Goal: Transaction & Acquisition: Book appointment/travel/reservation

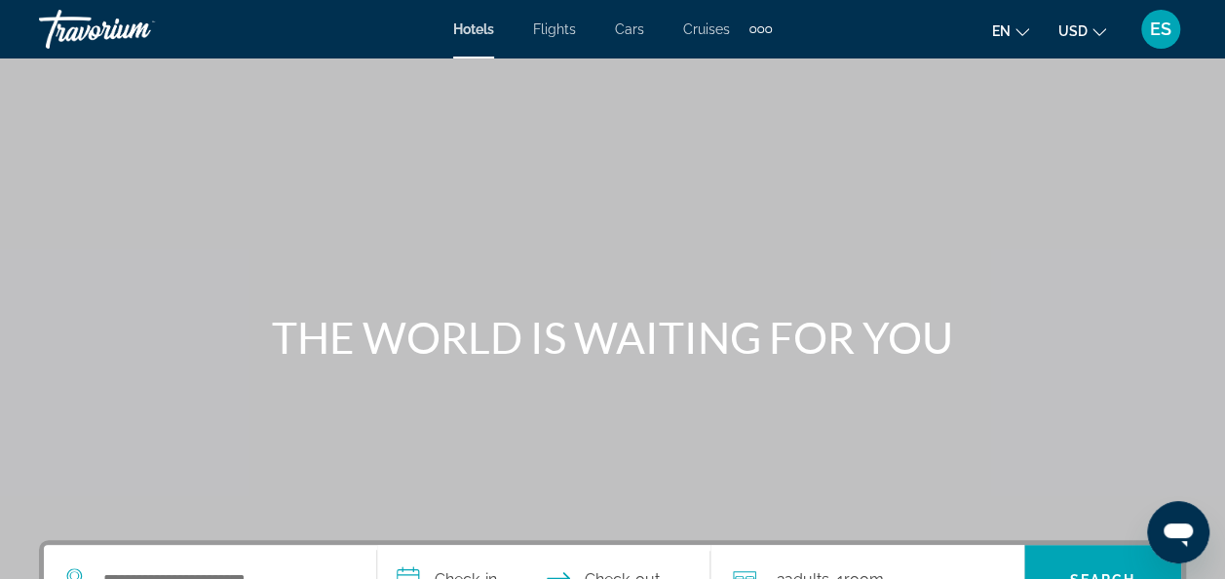
click at [559, 33] on span "Flights" at bounding box center [554, 29] width 43 height 16
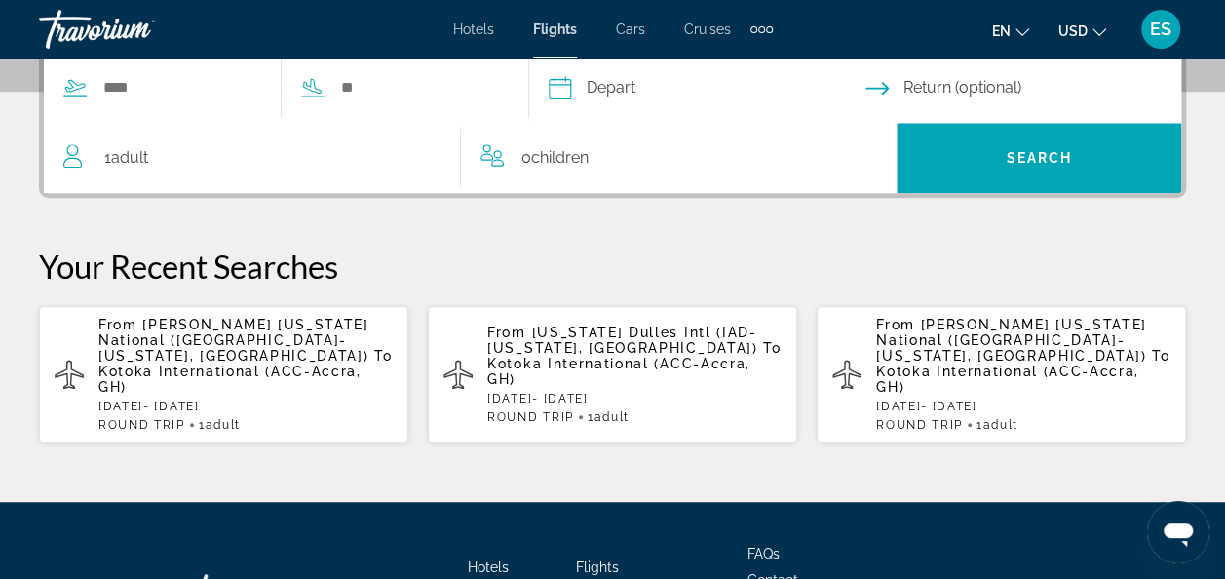
scroll to position [496, 0]
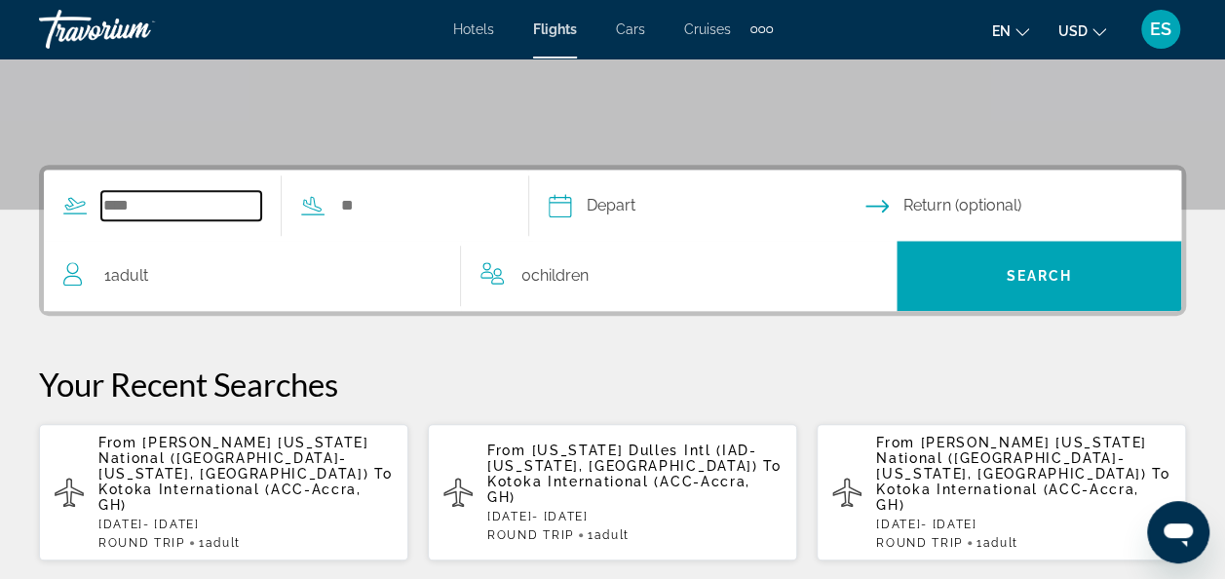
click at [162, 191] on input "Search widget" at bounding box center [181, 205] width 160 height 29
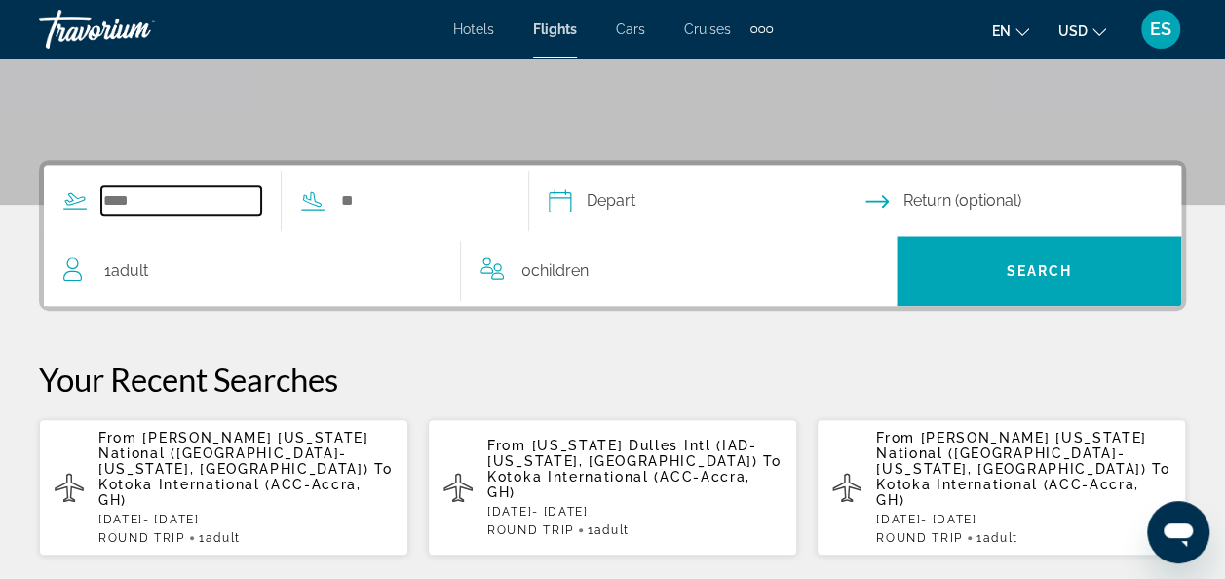
scroll to position [476, 0]
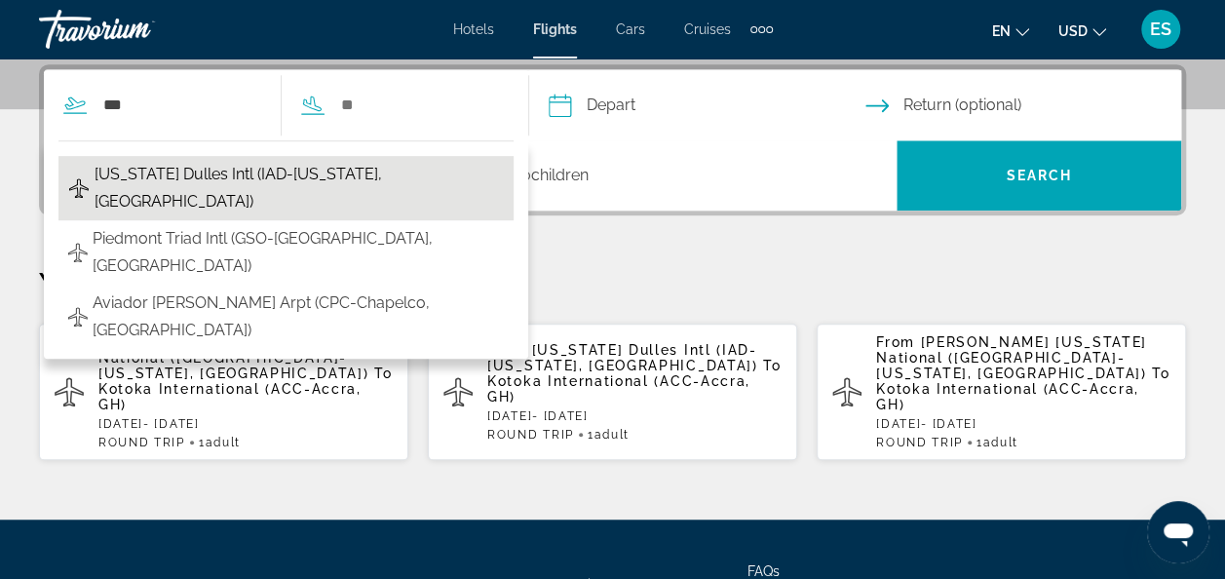
click at [325, 174] on span "[US_STATE] Dulles Intl (IAD-[US_STATE], [GEOGRAPHIC_DATA])" at bounding box center [299, 188] width 409 height 55
type input "**********"
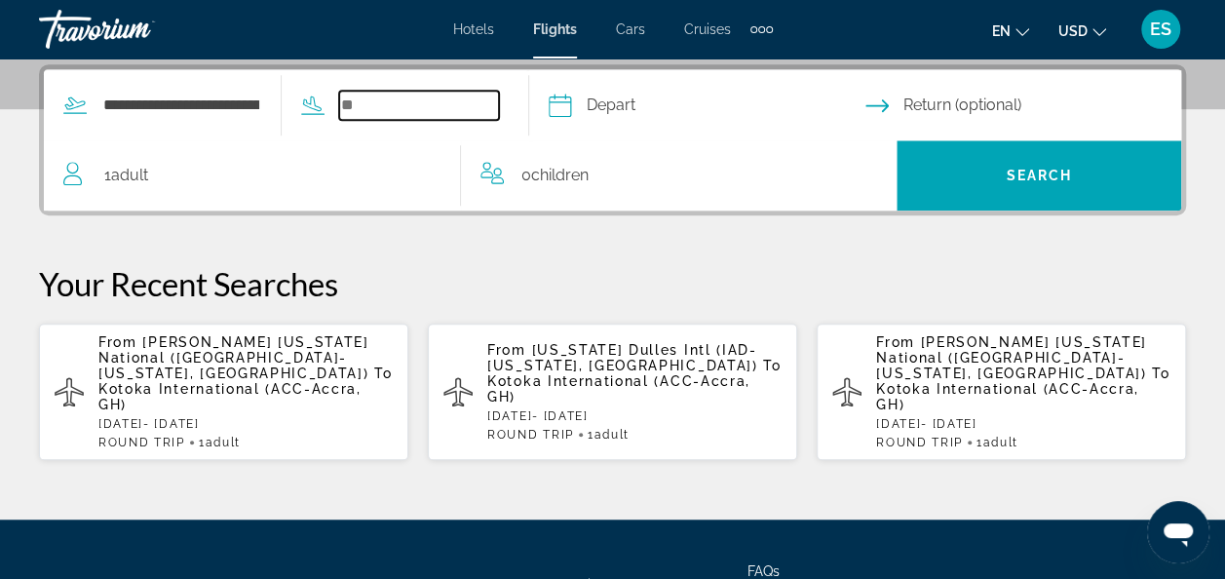
click at [440, 101] on input "Search widget" at bounding box center [419, 105] width 160 height 29
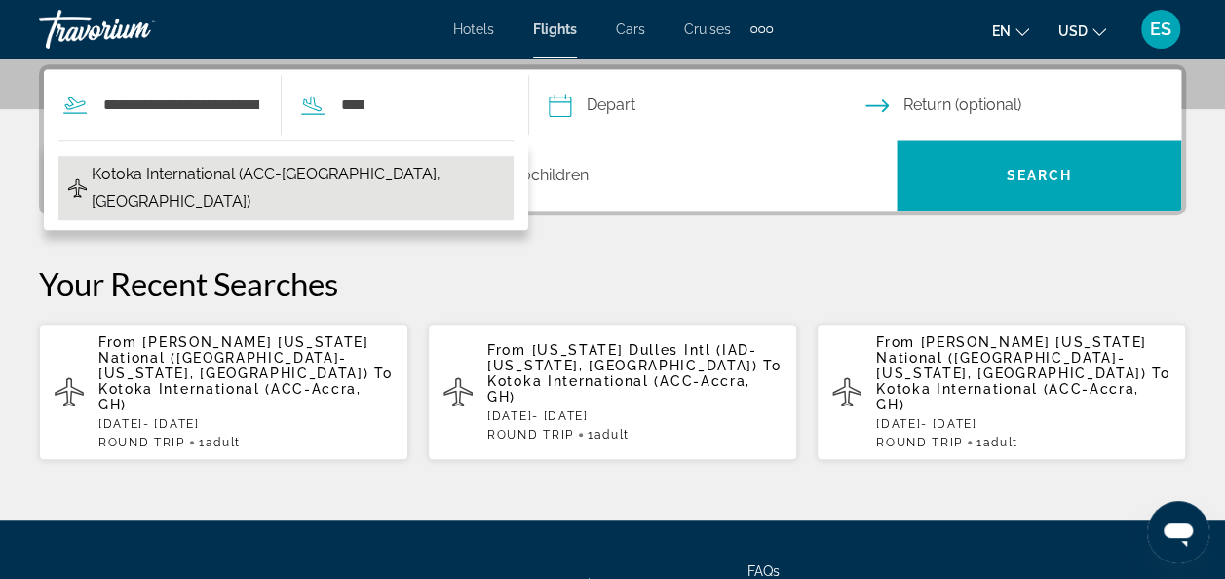
click at [333, 177] on span "Kotoka International (ACC-[GEOGRAPHIC_DATA], [GEOGRAPHIC_DATA])" at bounding box center [298, 188] width 412 height 55
type input "**********"
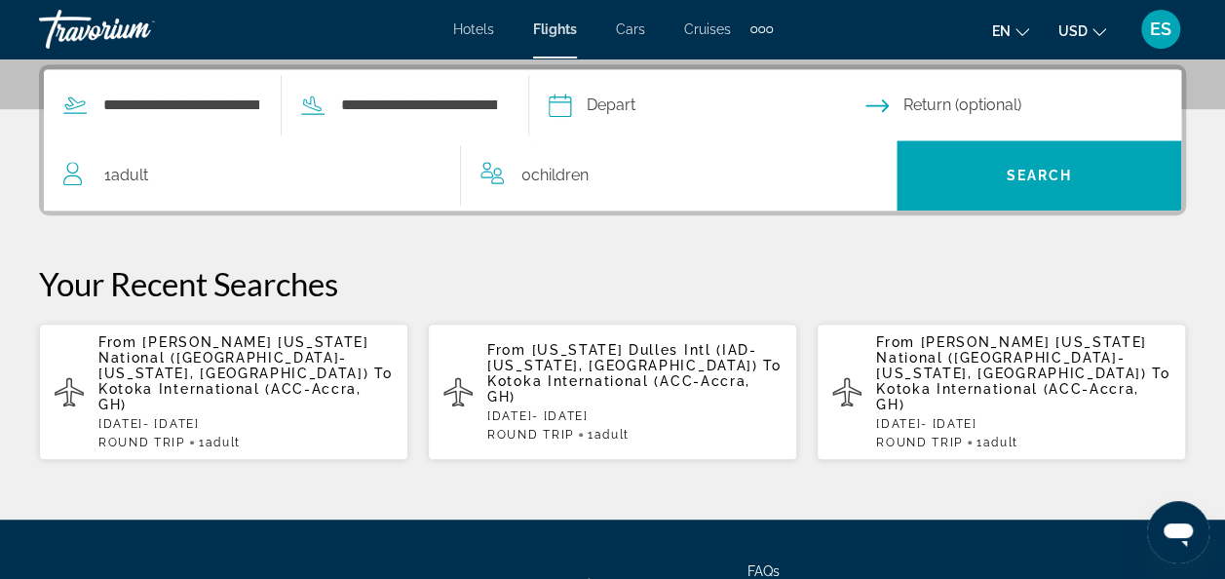
click at [668, 107] on input "Depart date" at bounding box center [706, 108] width 324 height 76
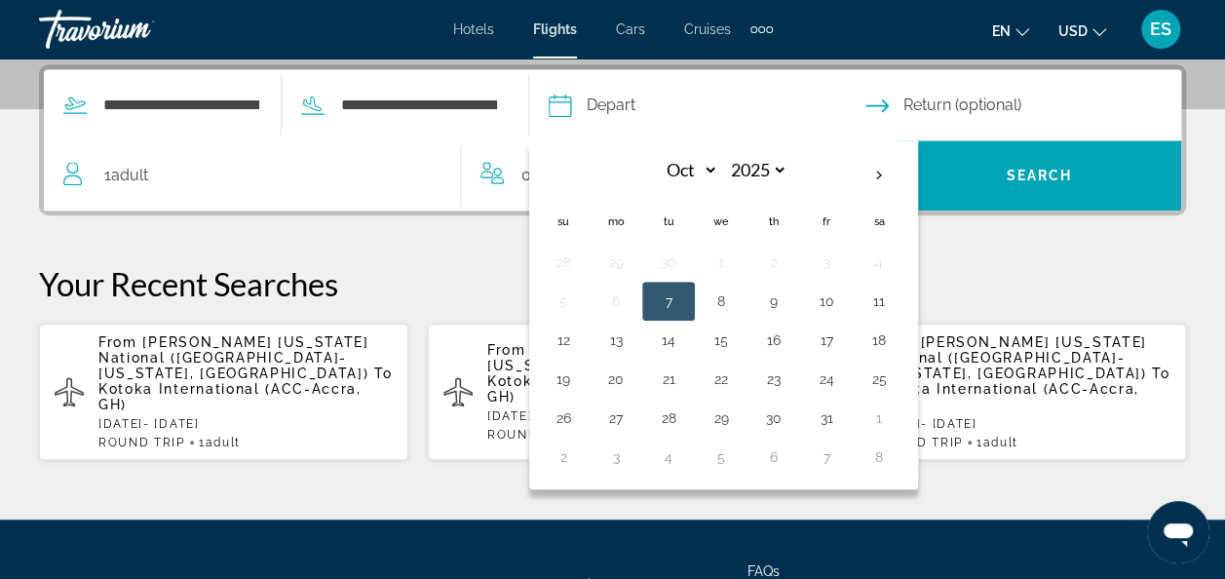
click at [886, 292] on td "11" at bounding box center [879, 301] width 53 height 39
click at [684, 301] on button "7" at bounding box center [668, 300] width 31 height 27
type input "**********"
select select "*"
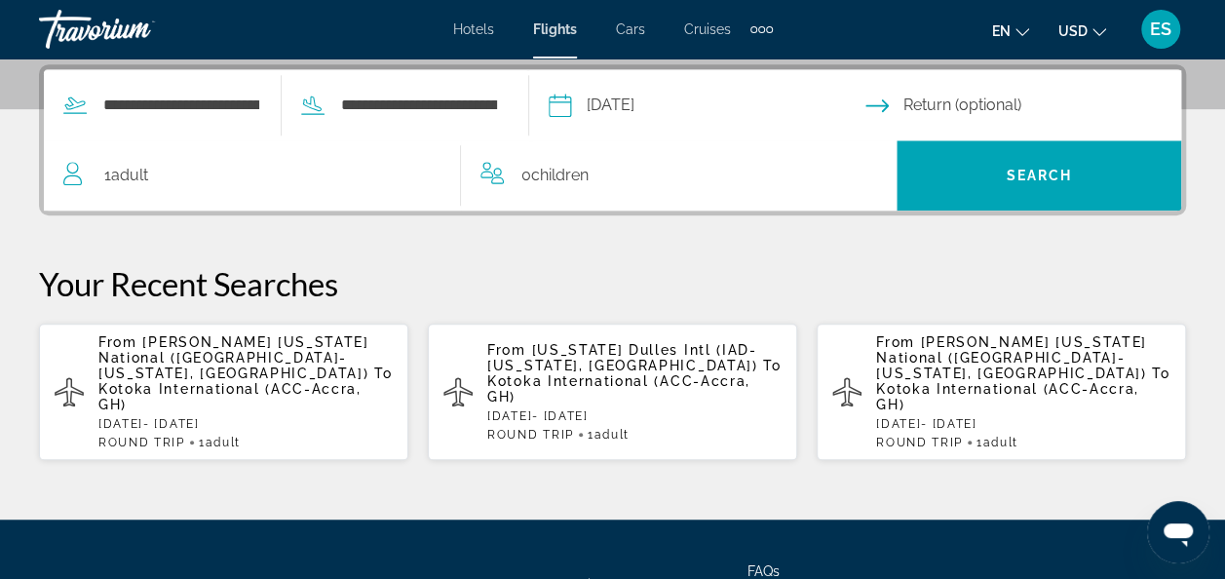
click at [1022, 101] on input "Return date" at bounding box center [1027, 108] width 324 height 76
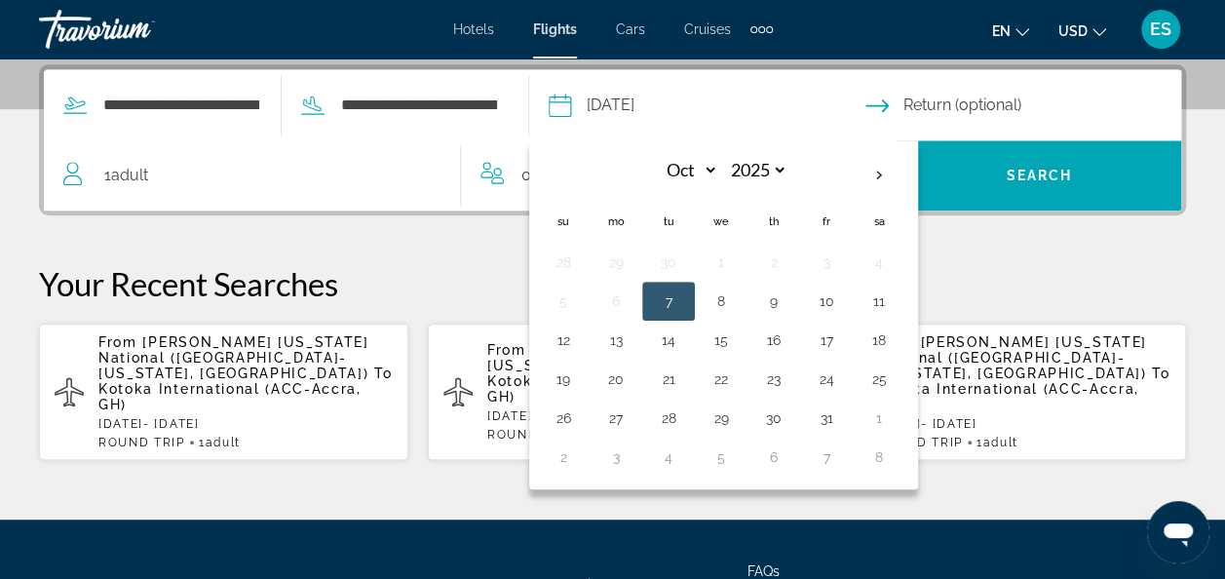
click at [631, 345] on button "13" at bounding box center [615, 339] width 31 height 27
type input "**********"
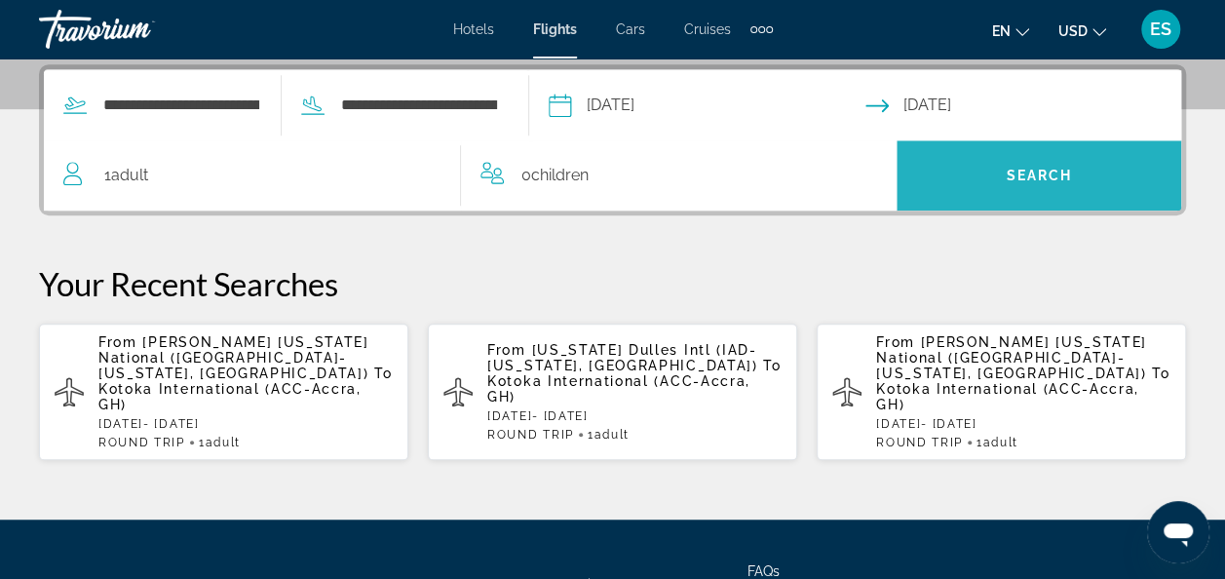
click at [1041, 148] on span "Search" at bounding box center [1038, 175] width 285 height 70
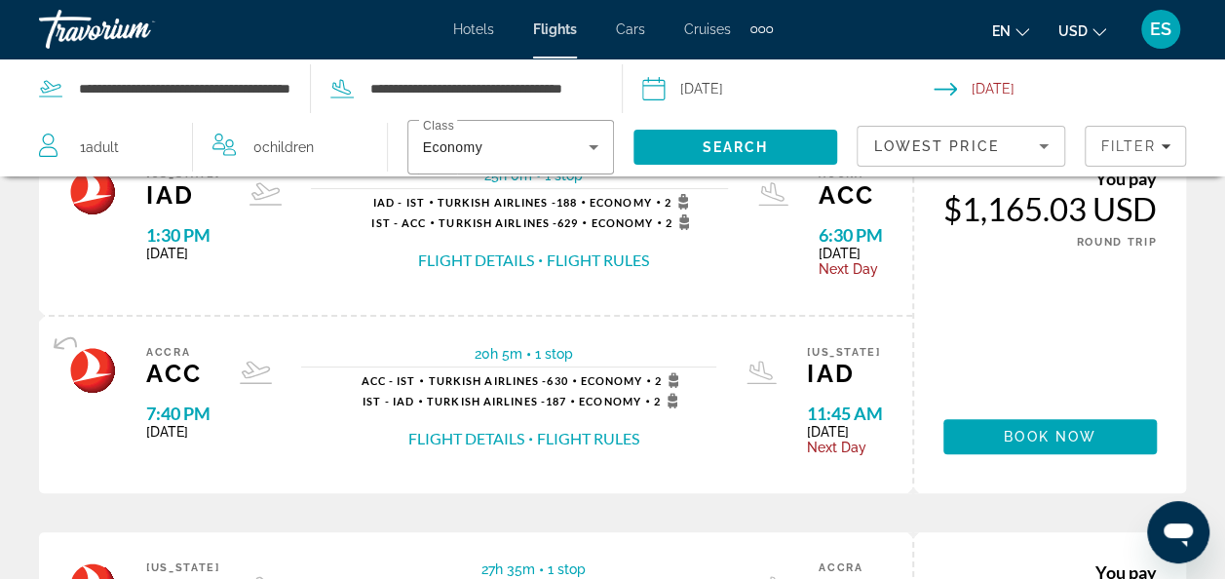
scroll to position [103, 0]
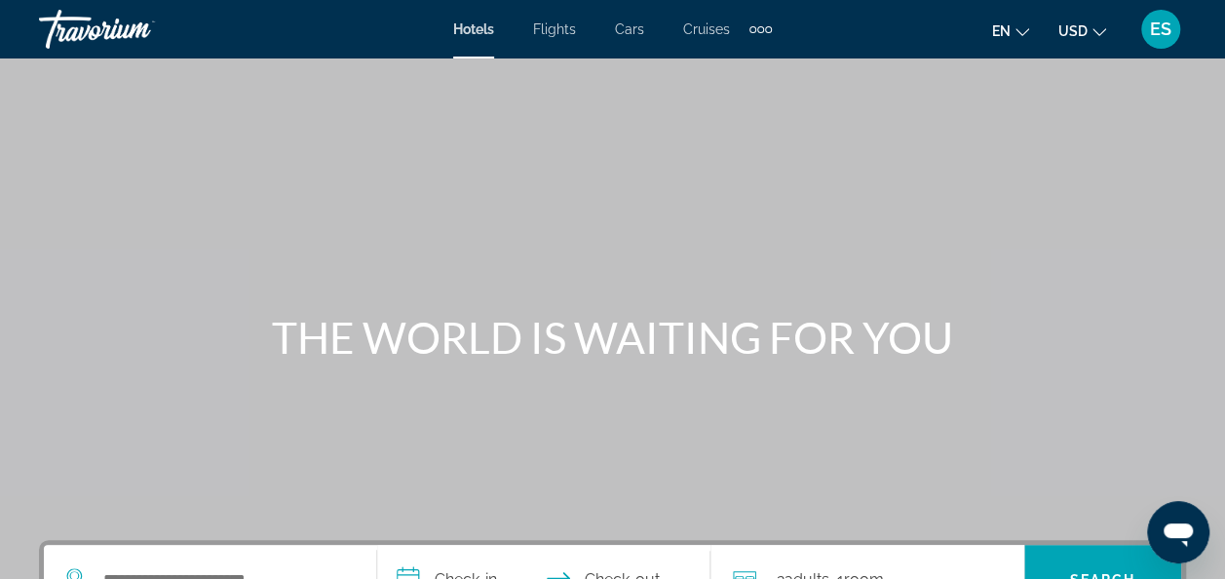
click at [493, 36] on span "Hotels" at bounding box center [473, 29] width 41 height 16
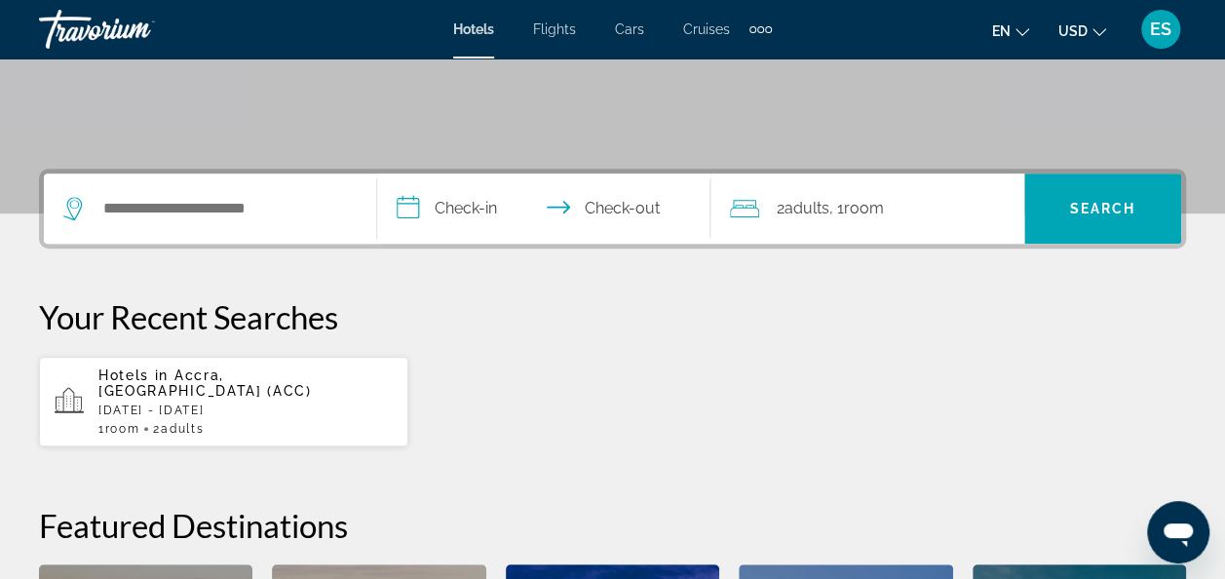
scroll to position [377, 0]
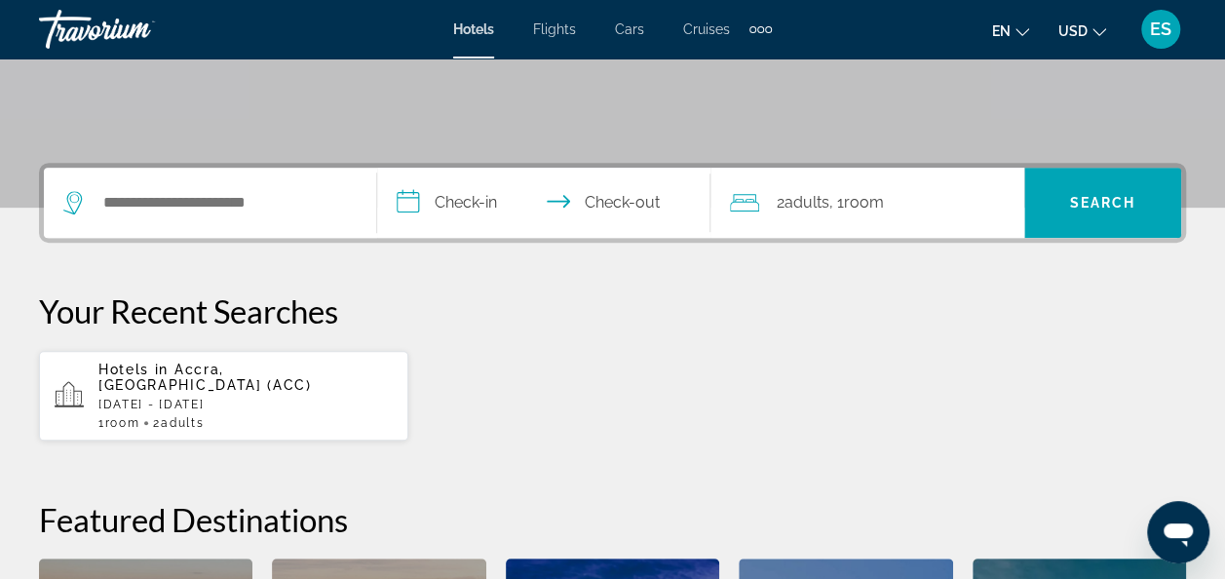
click at [452, 211] on input "**********" at bounding box center [547, 206] width 341 height 76
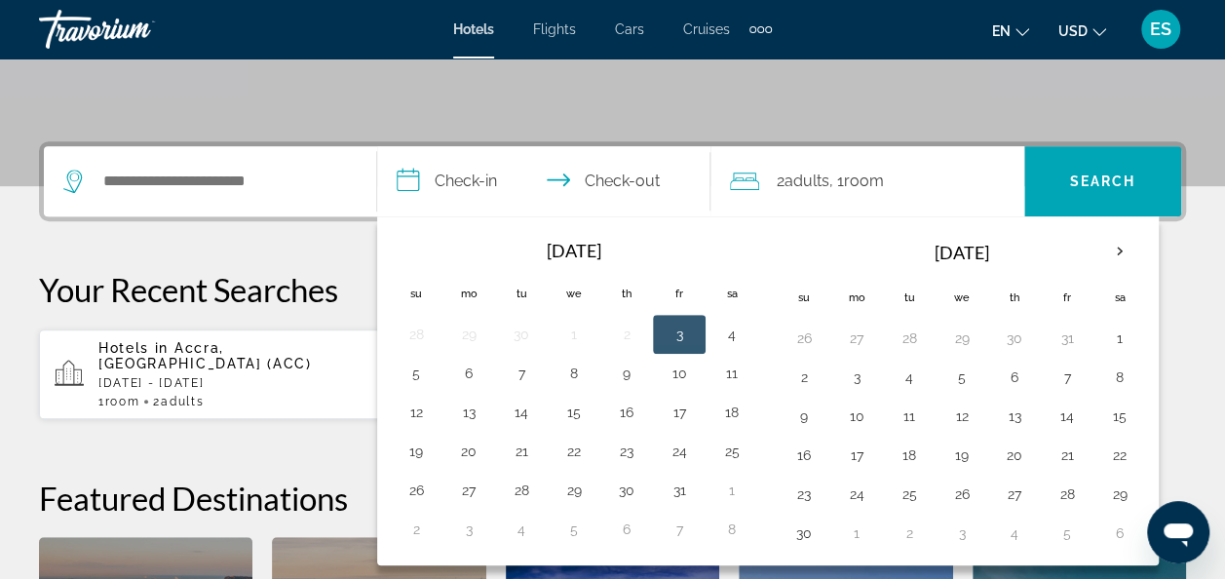
scroll to position [476, 0]
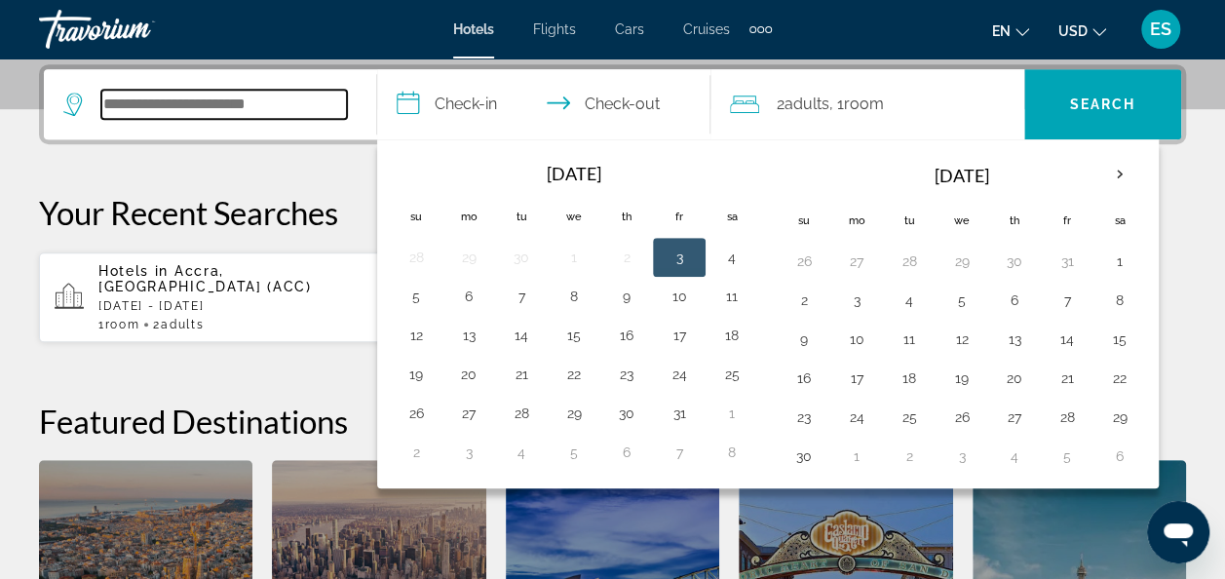
click at [249, 90] on input "Search hotel destination" at bounding box center [224, 104] width 246 height 29
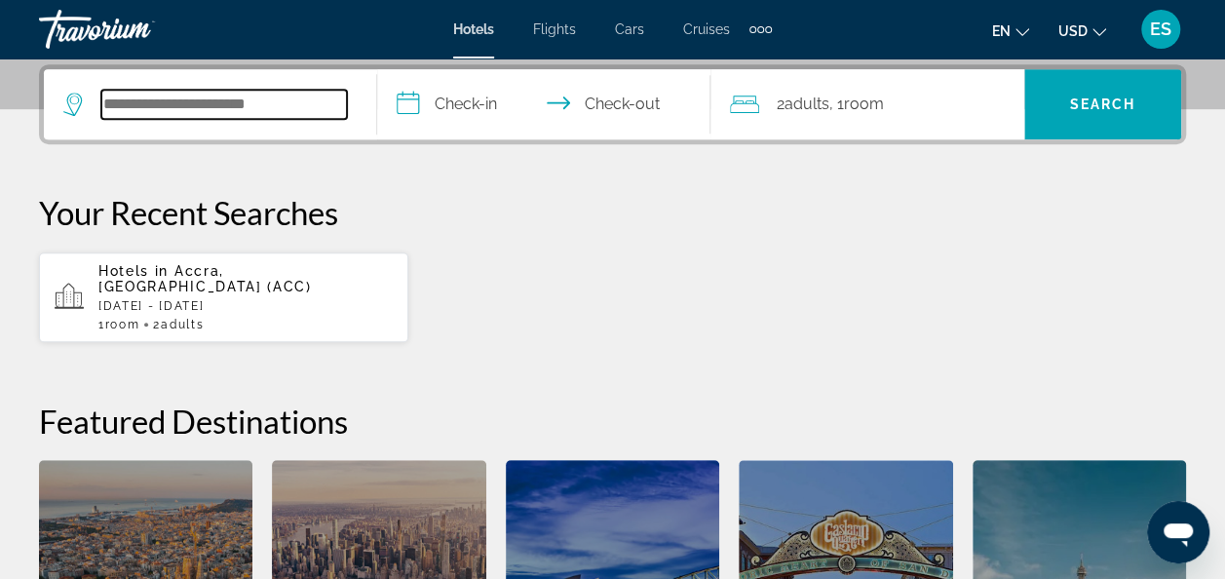
click at [241, 100] on input "Search hotel destination" at bounding box center [224, 104] width 246 height 29
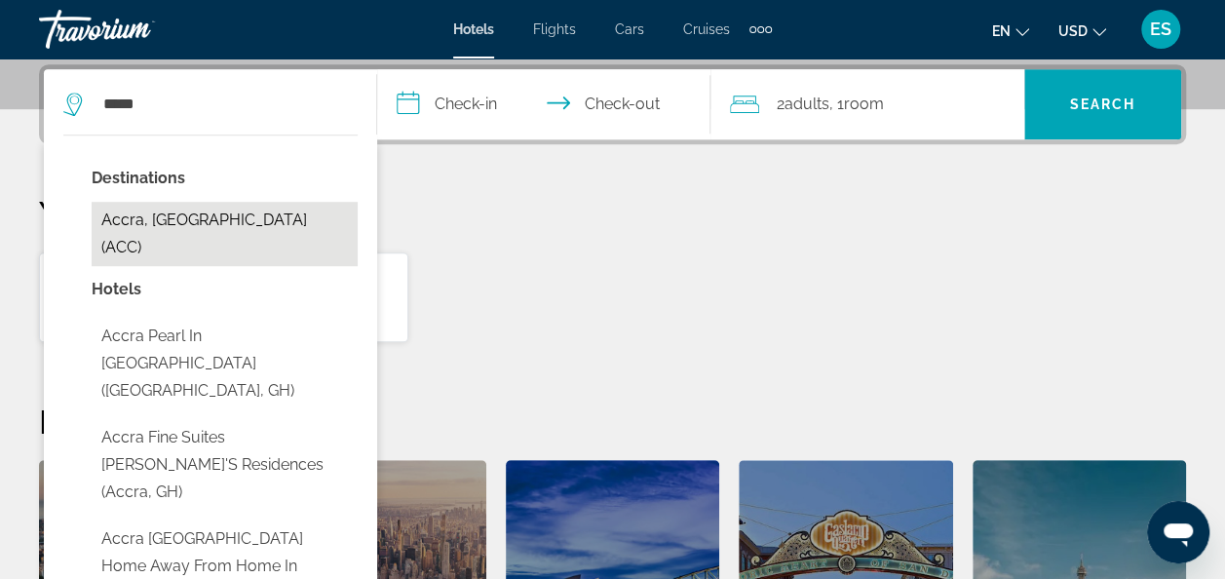
click at [222, 222] on button "Accra, [GEOGRAPHIC_DATA] (ACC)" at bounding box center [225, 234] width 266 height 64
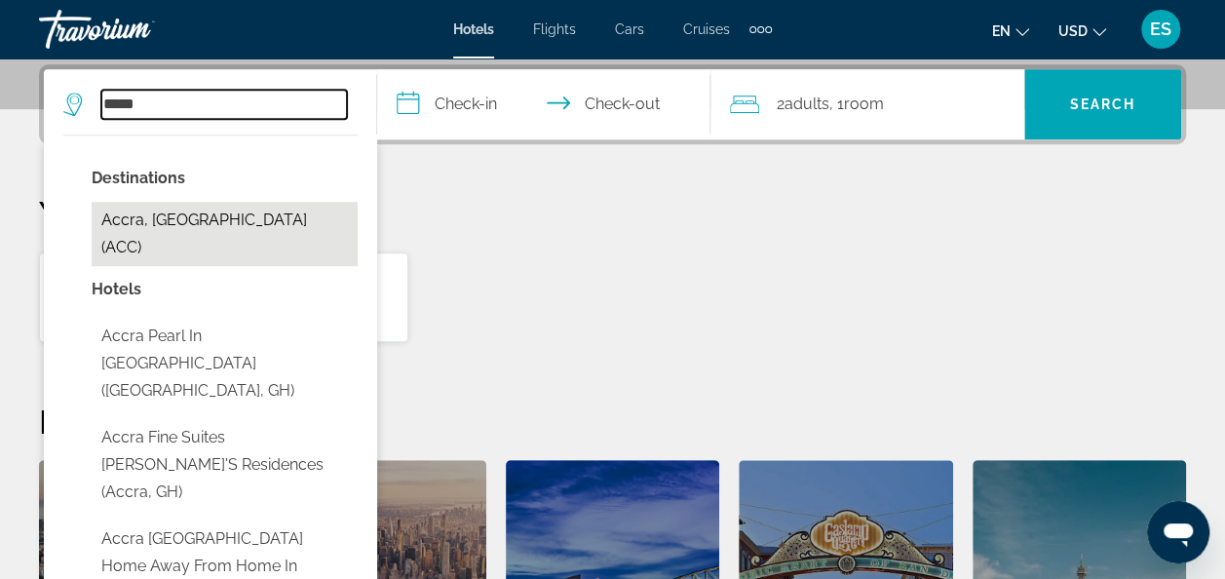
type input "**********"
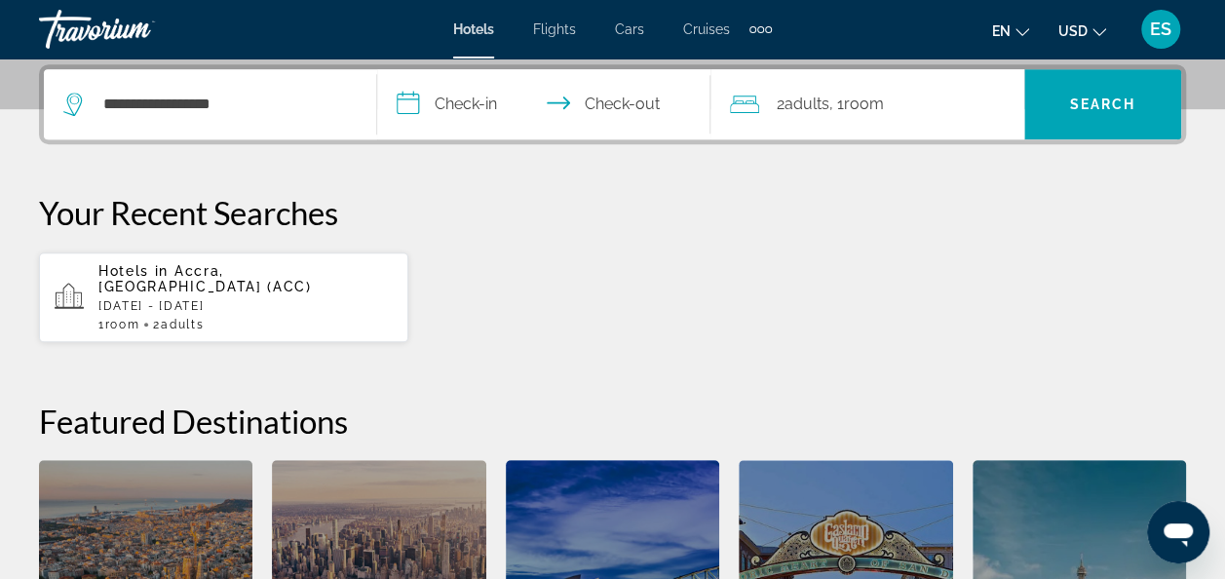
click at [485, 98] on input "**********" at bounding box center [547, 107] width 341 height 76
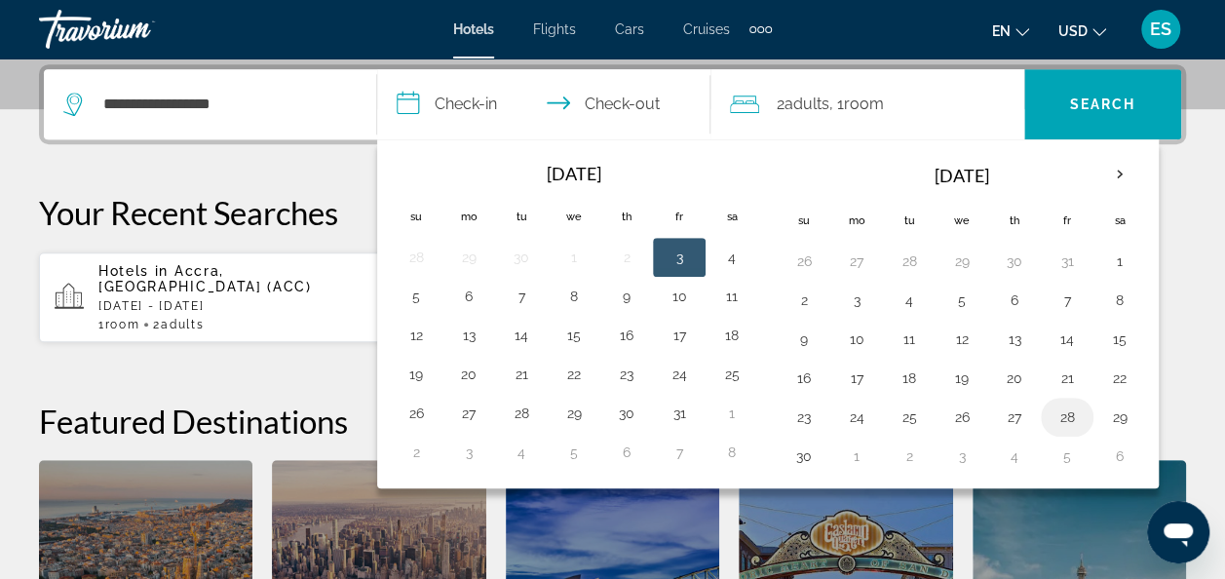
click at [1056, 412] on button "28" at bounding box center [1066, 416] width 31 height 27
click at [1111, 173] on th "Next month" at bounding box center [1119, 174] width 53 height 43
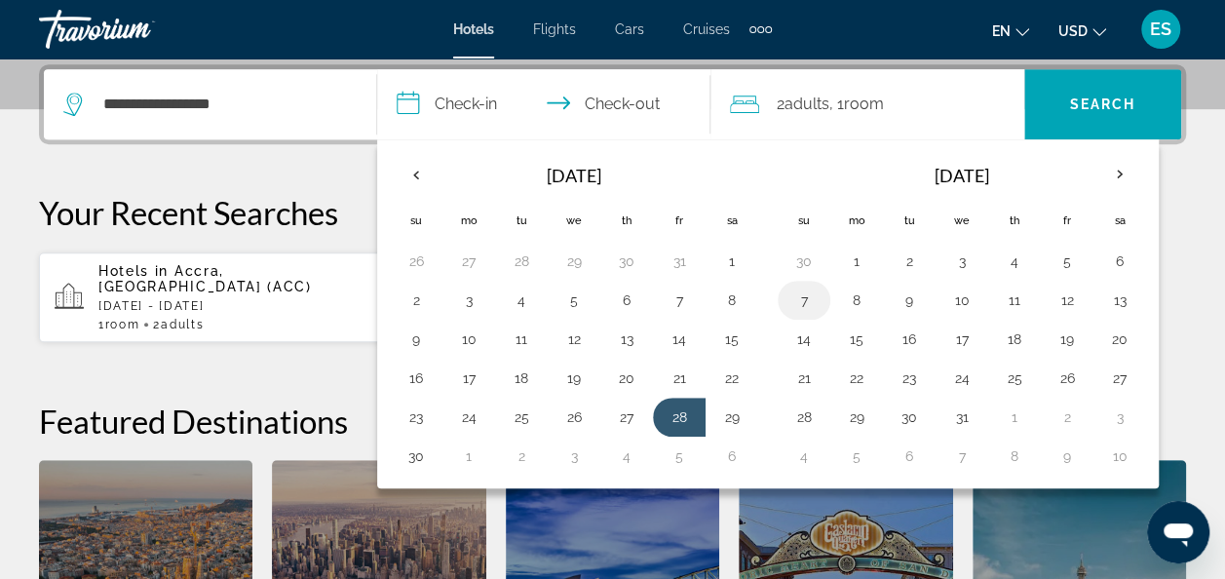
click at [796, 300] on button "7" at bounding box center [803, 299] width 31 height 27
type input "**********"
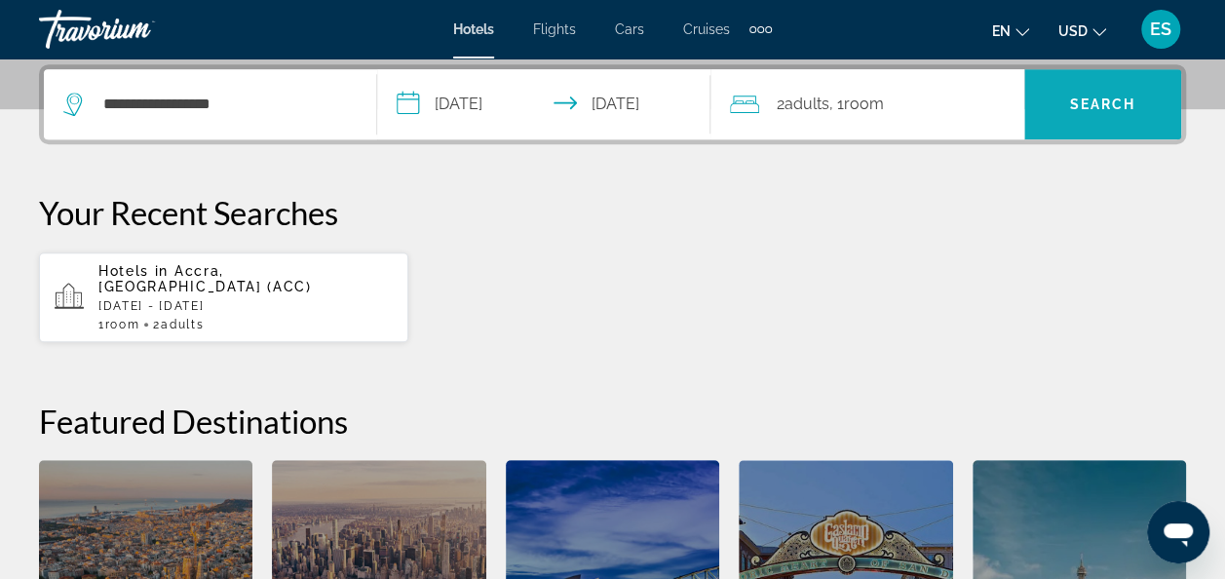
click at [1095, 100] on span "Search" at bounding box center [1103, 104] width 66 height 16
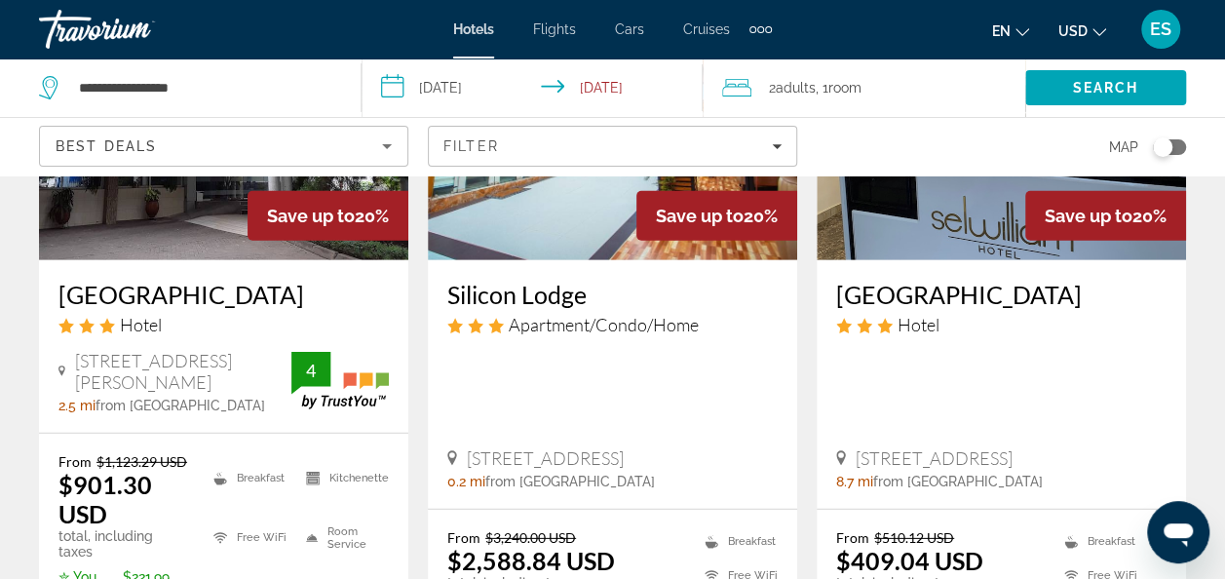
scroll to position [2643, 0]
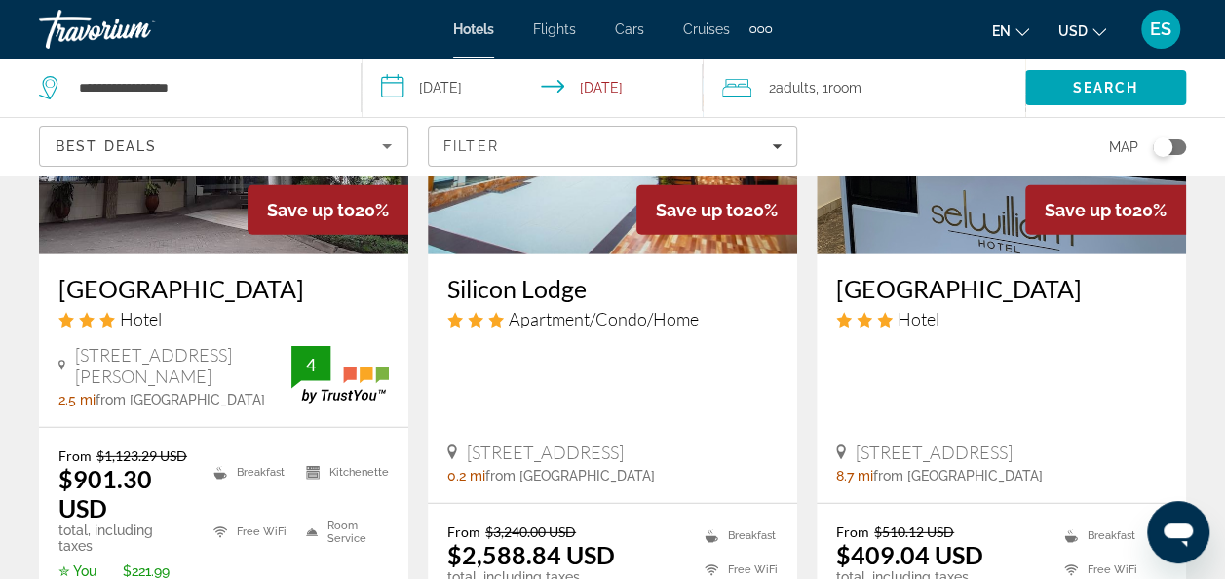
click at [1139, 308] on div "Hotel" at bounding box center [1001, 318] width 330 height 21
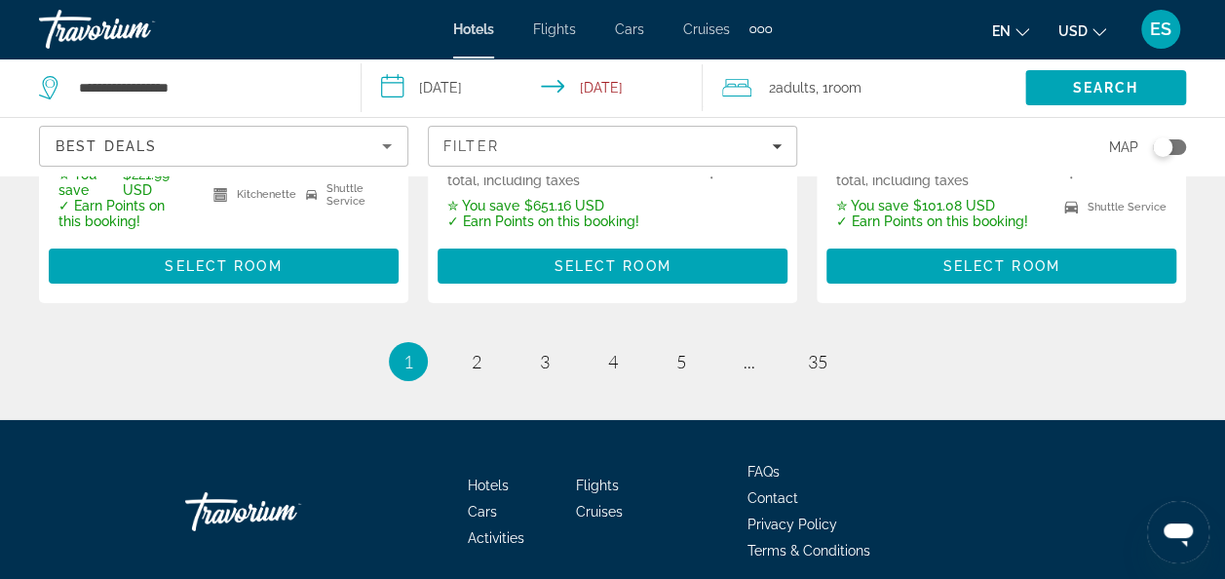
scroll to position [3031, 0]
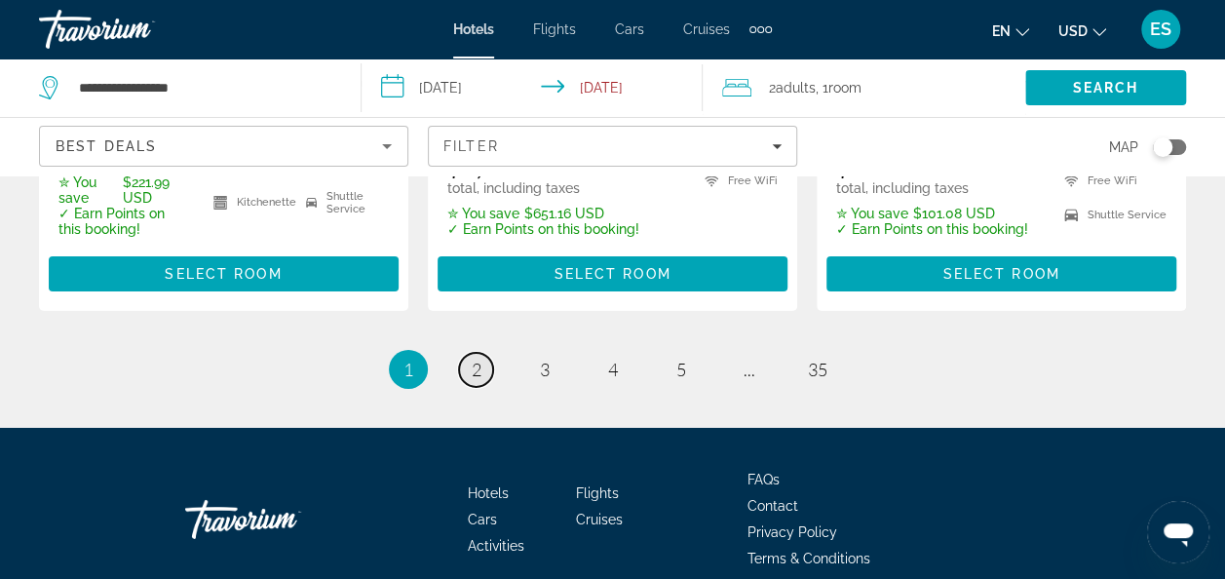
click at [477, 353] on link "page 2" at bounding box center [476, 370] width 34 height 34
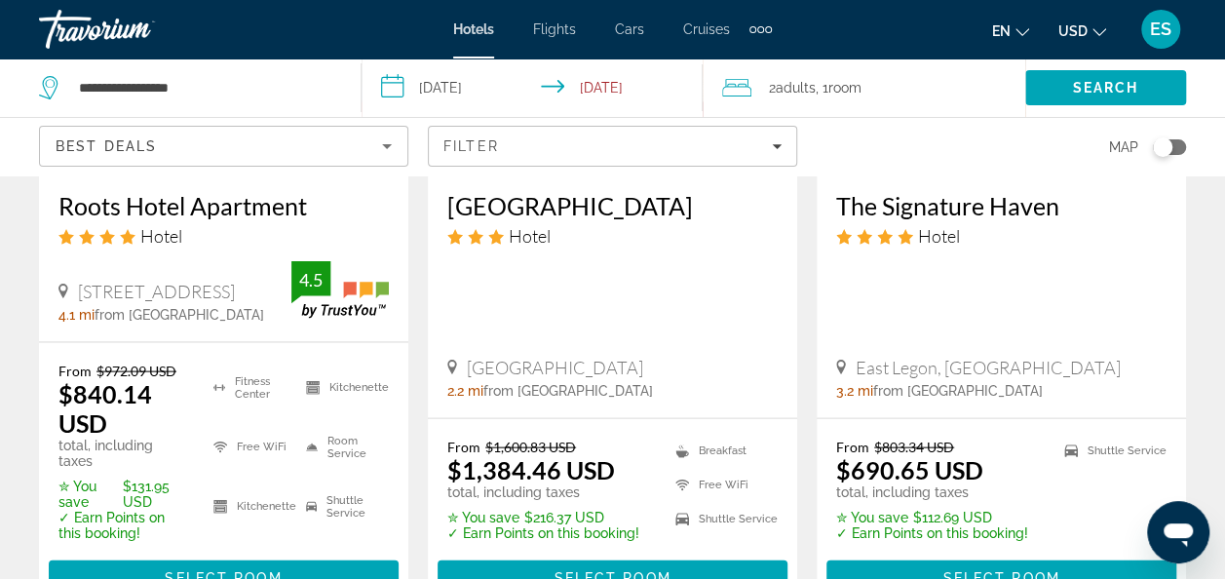
scroll to position [1927, 0]
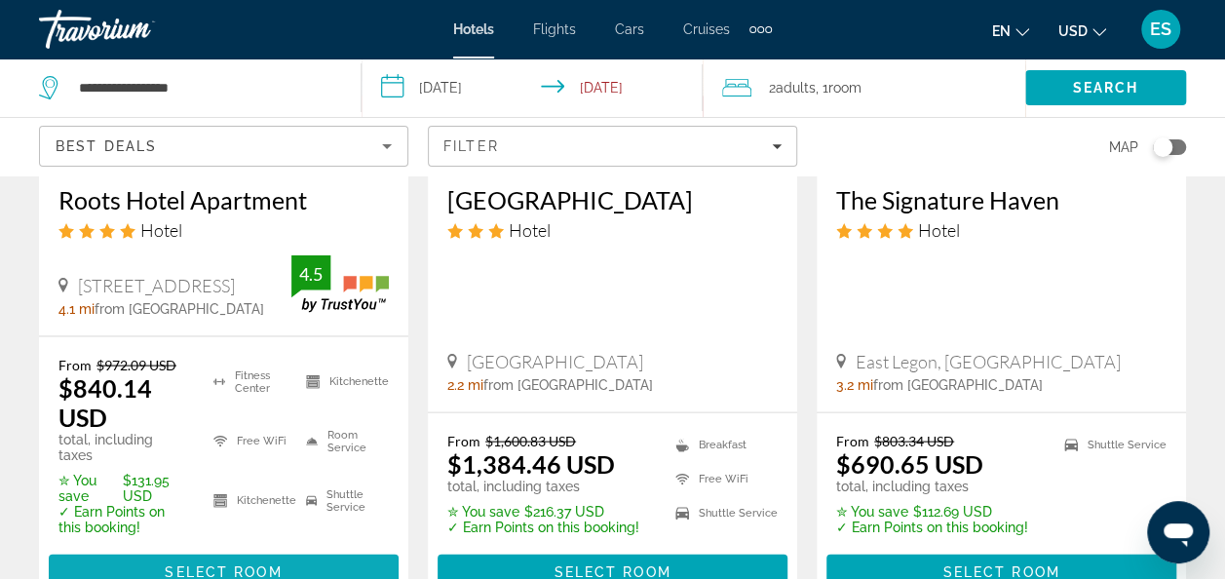
click at [248, 564] on span "Select Room" at bounding box center [223, 572] width 117 height 16
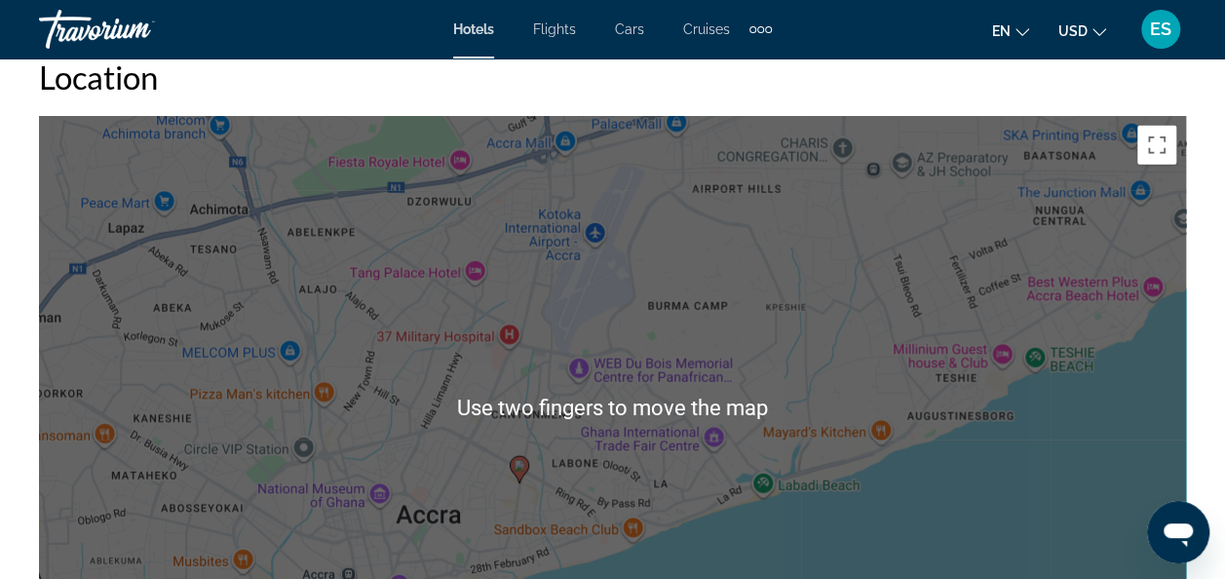
scroll to position [2186, 0]
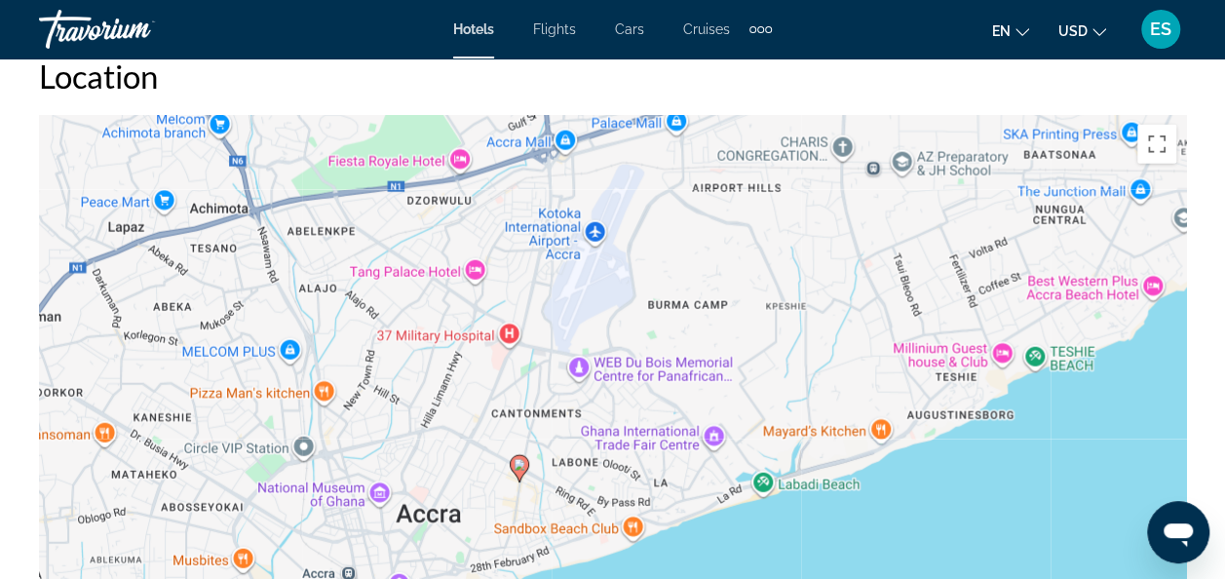
click at [791, 362] on div "To activate drag with keyboard, press Alt + Enter. Once in keyboard drag state,…" at bounding box center [612, 407] width 1147 height 585
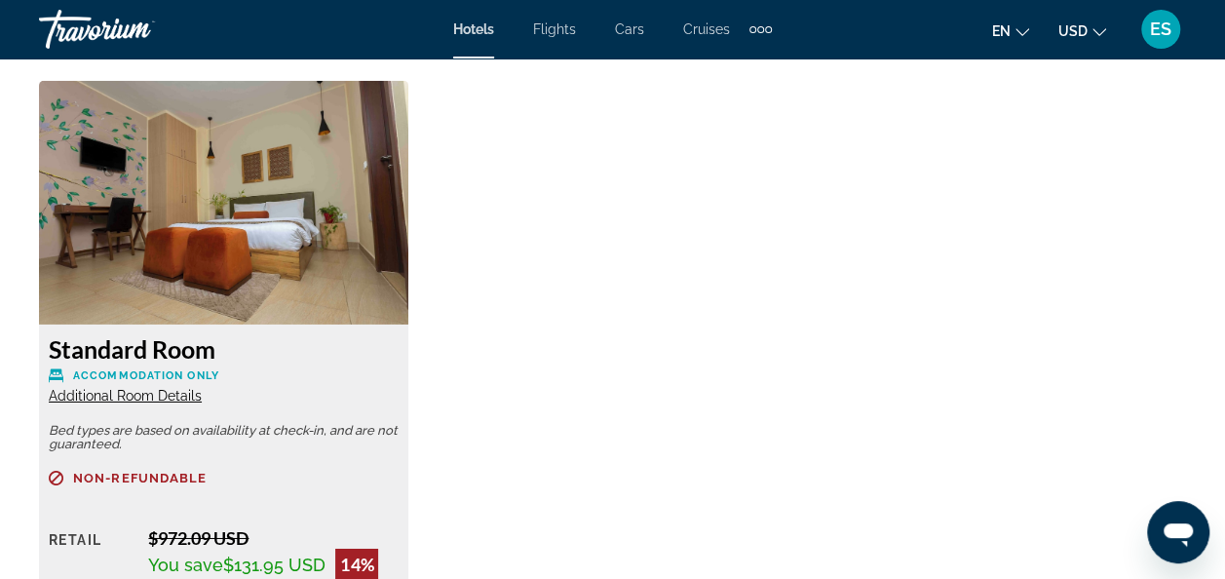
scroll to position [3019, 0]
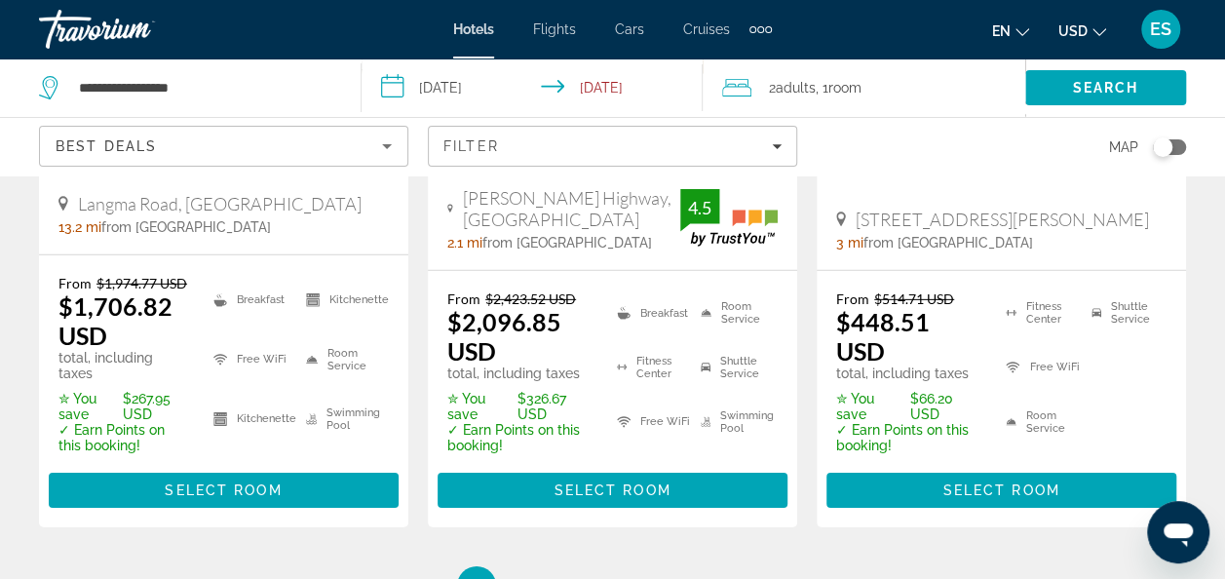
scroll to position [2849, 0]
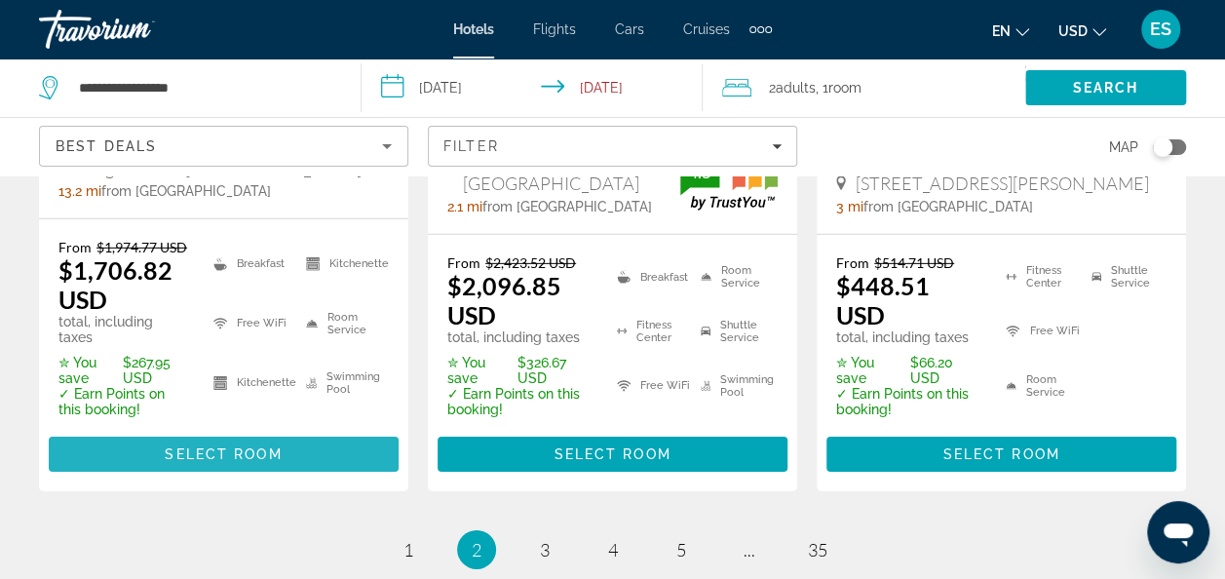
click at [226, 431] on span "Main content" at bounding box center [224, 454] width 350 height 47
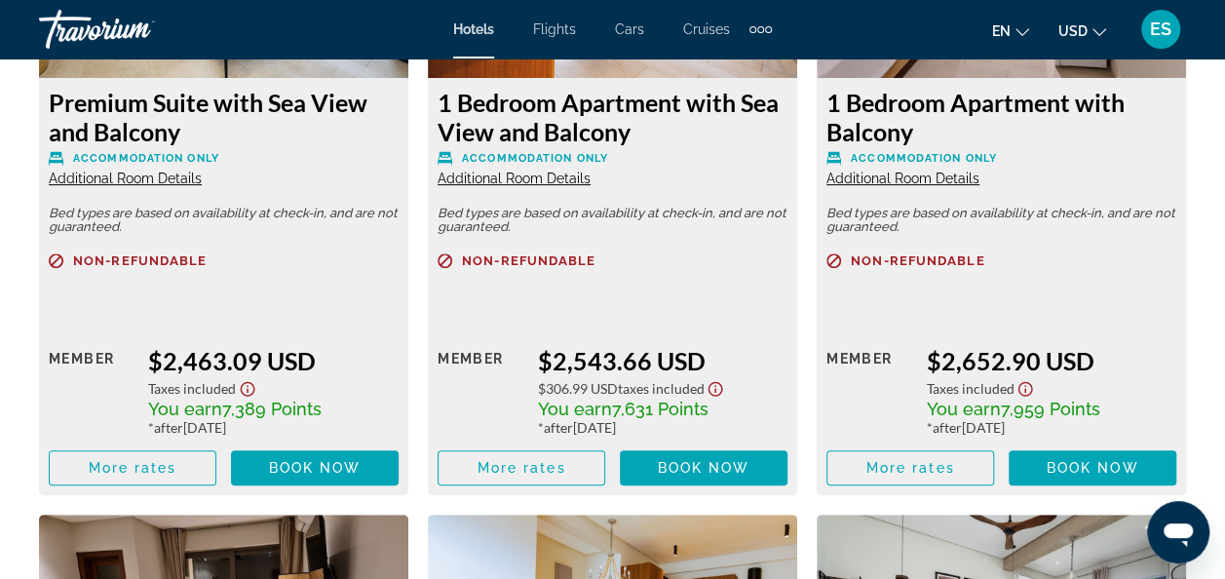
scroll to position [3993, 0]
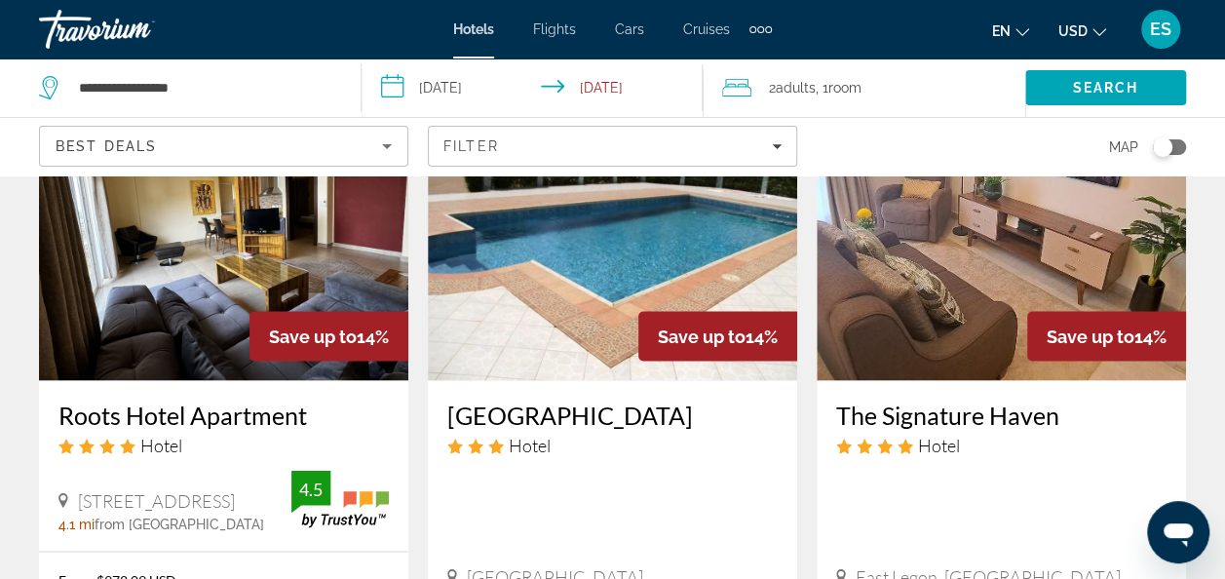
scroll to position [1705, 0]
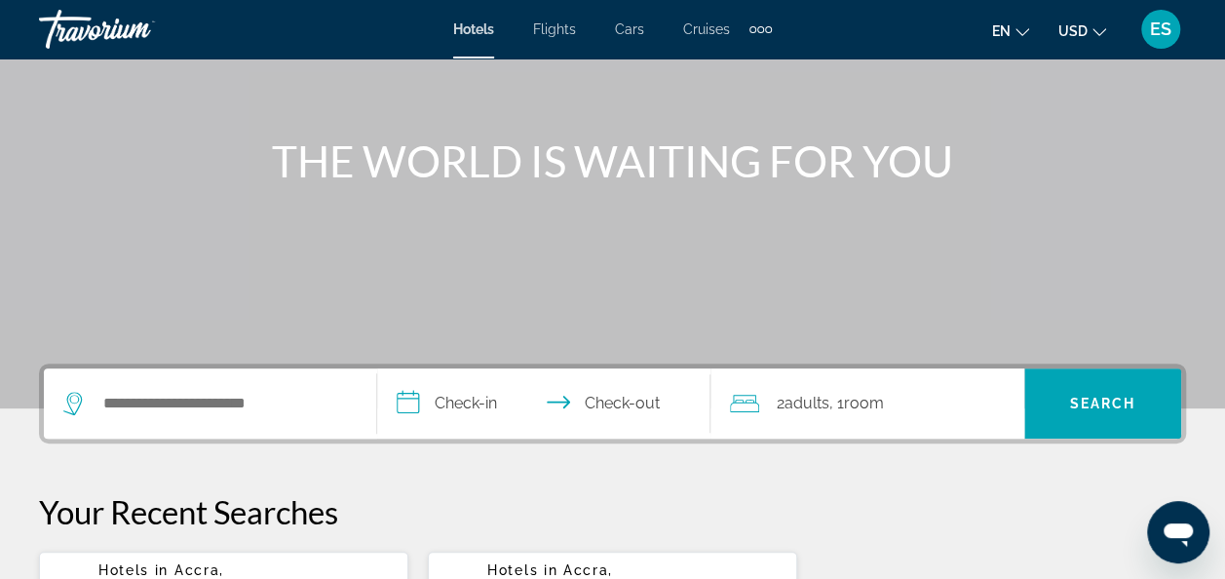
scroll to position [183, 0]
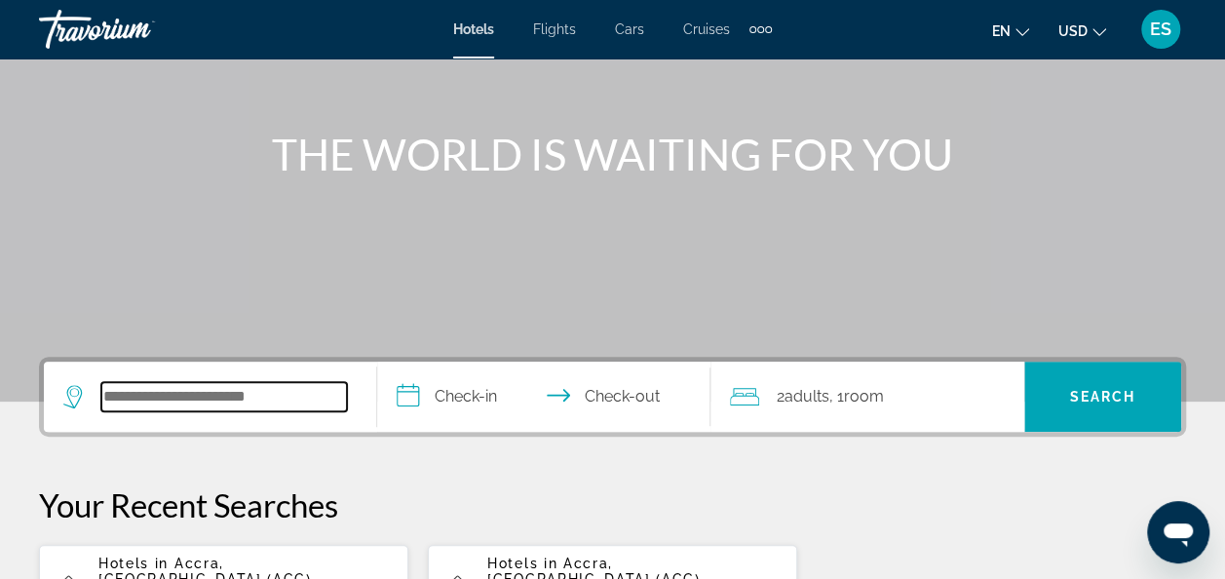
click at [261, 385] on input "Search hotel destination" at bounding box center [224, 396] width 246 height 29
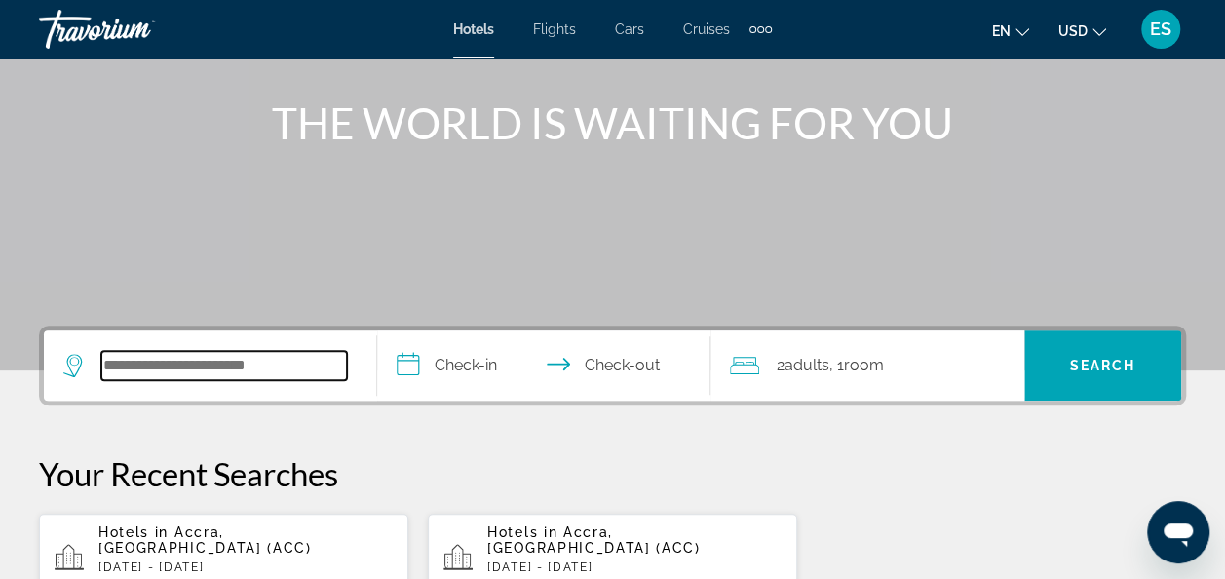
scroll to position [215, 0]
click at [294, 355] on input "Search hotel destination" at bounding box center [224, 364] width 246 height 29
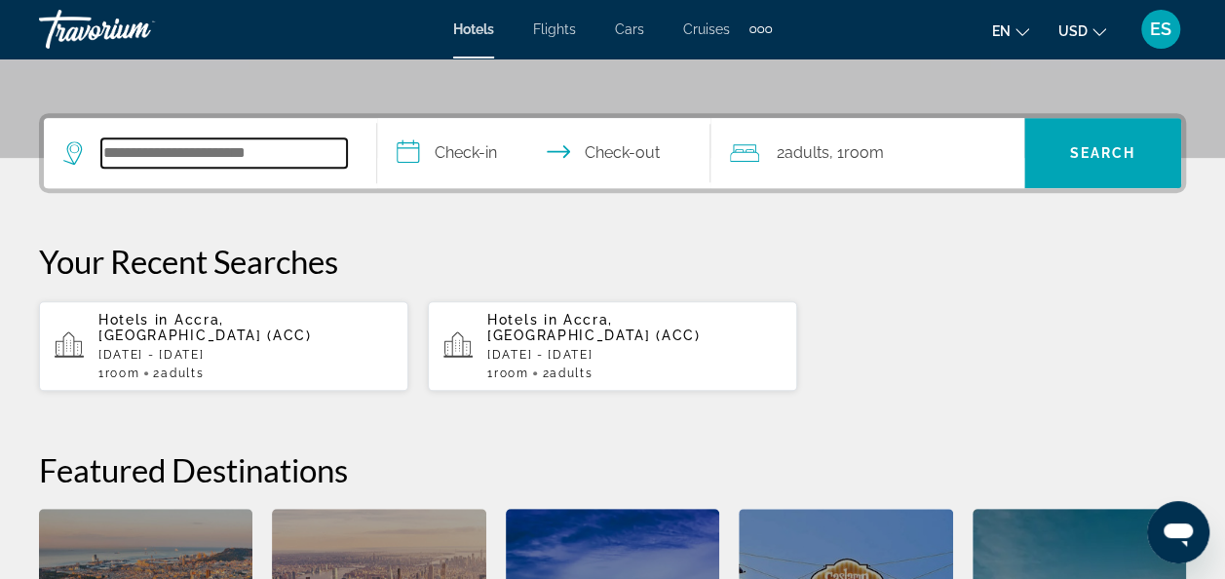
scroll to position [476, 0]
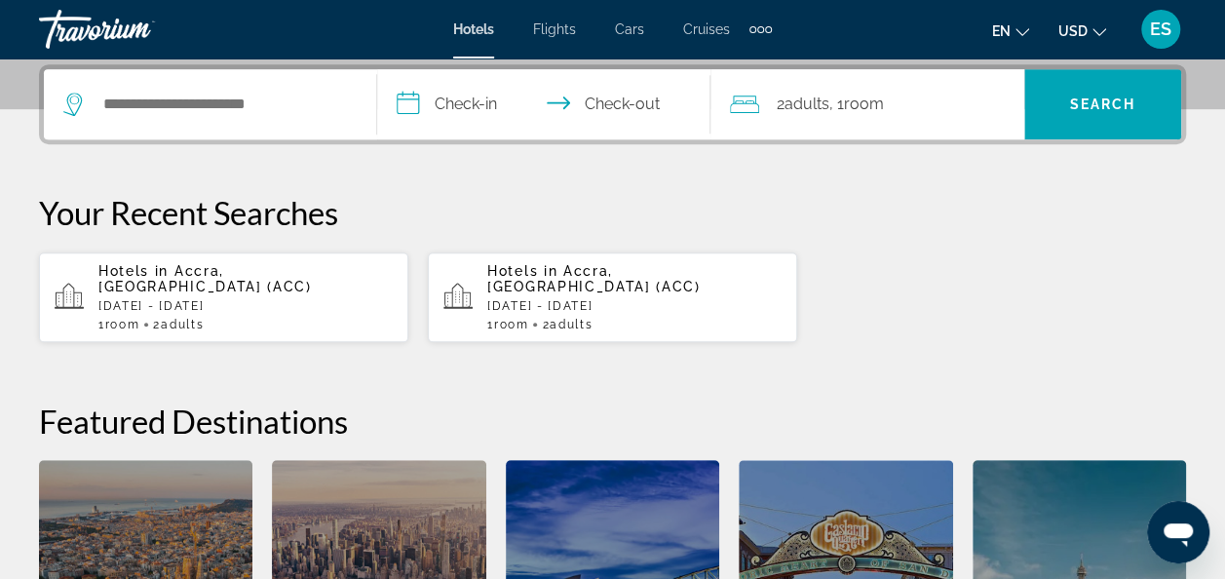
click at [480, 103] on input "**********" at bounding box center [547, 107] width 341 height 76
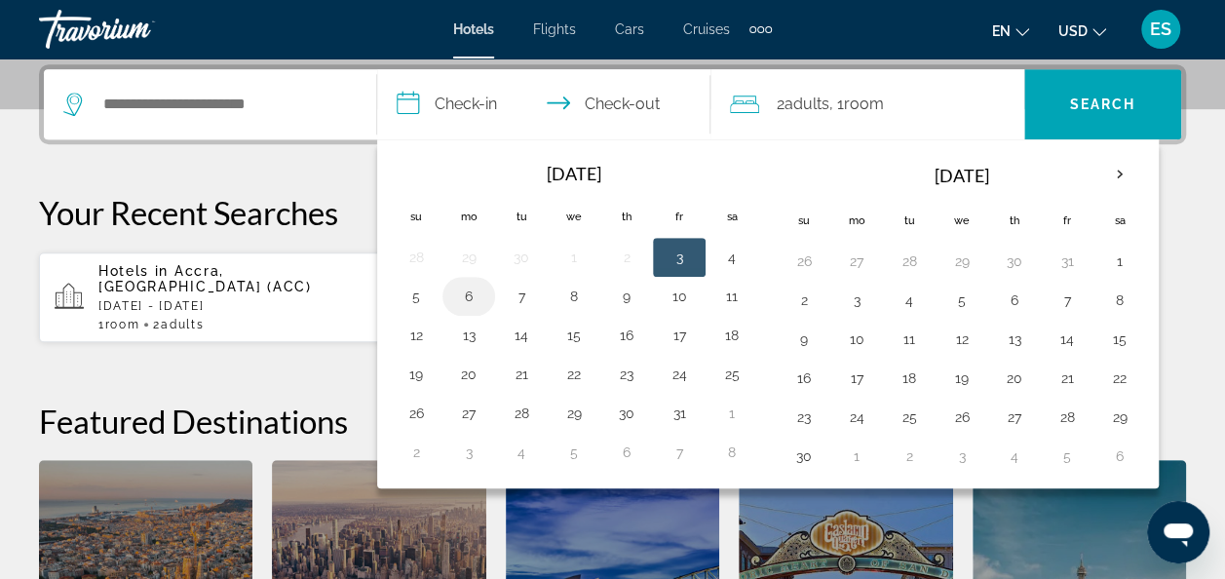
click at [458, 291] on button "6" at bounding box center [468, 296] width 31 height 27
click at [666, 261] on button "3" at bounding box center [679, 257] width 31 height 27
type input "**********"
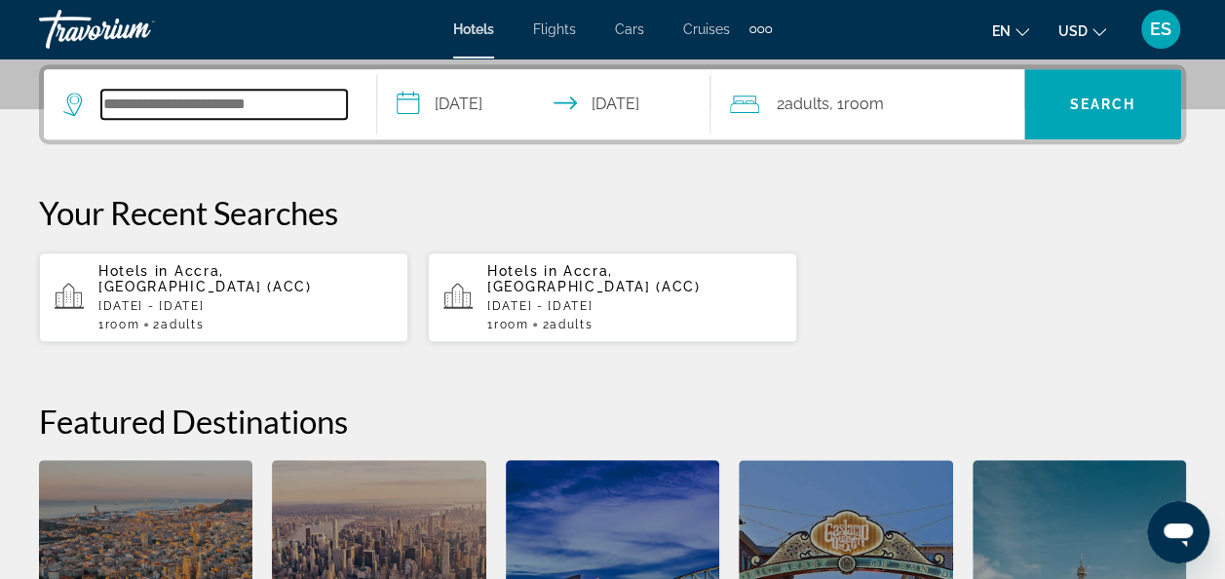
click at [199, 105] on input "Search hotel destination" at bounding box center [224, 104] width 246 height 29
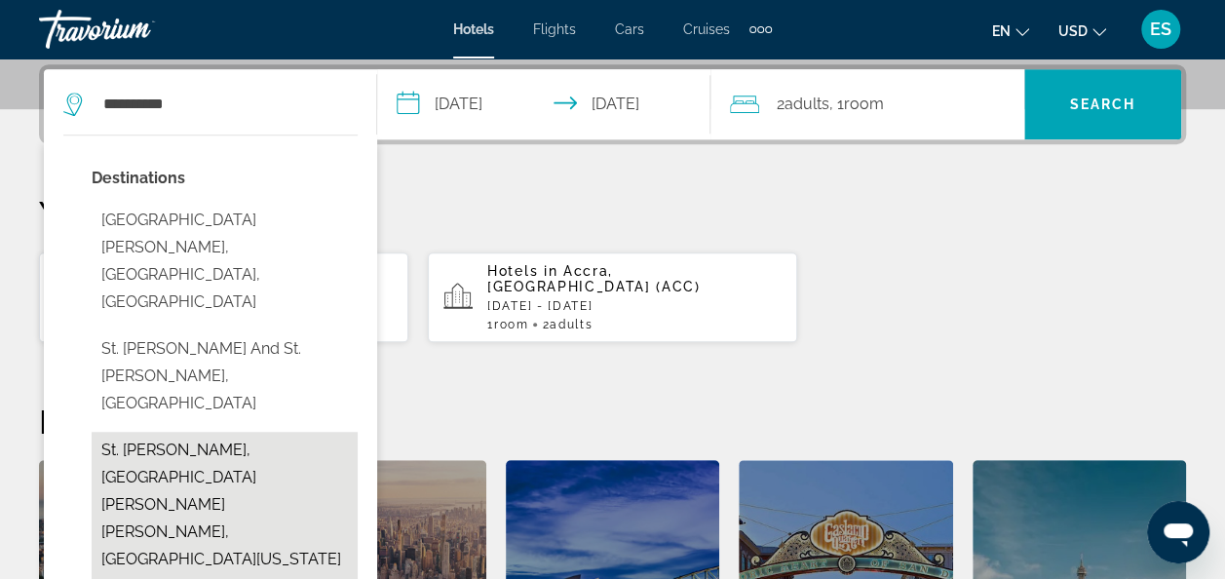
click at [148, 432] on button "St. Thomas, St. Thomas And St. John, US Virgin Islands" at bounding box center [225, 518] width 266 height 173
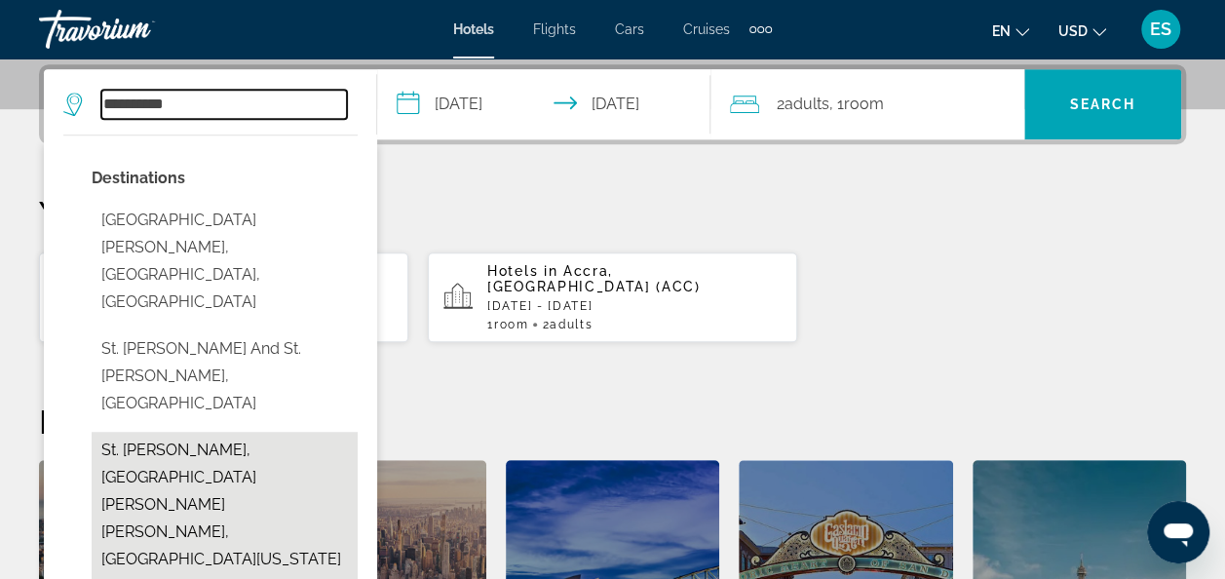
type input "**********"
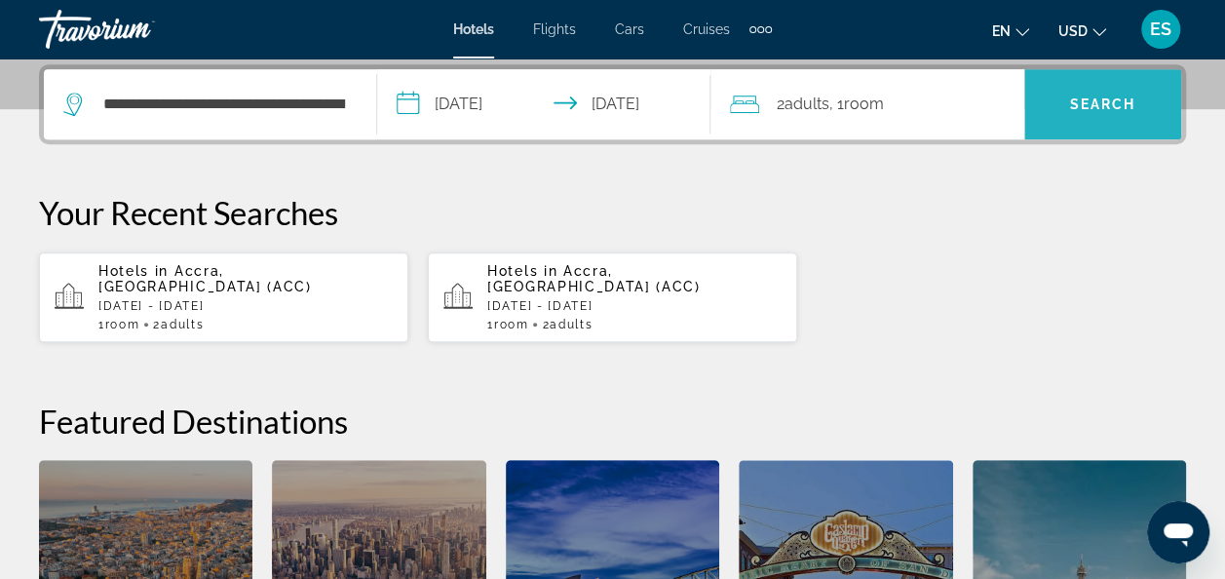
click at [1097, 102] on span "Search" at bounding box center [1103, 104] width 66 height 16
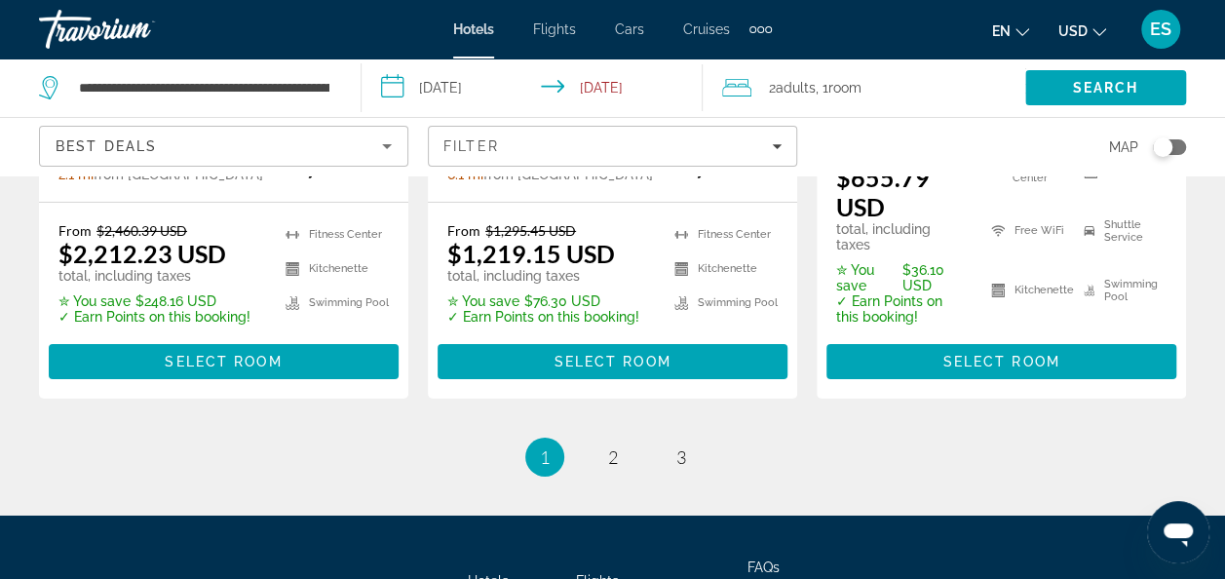
scroll to position [3109, 0]
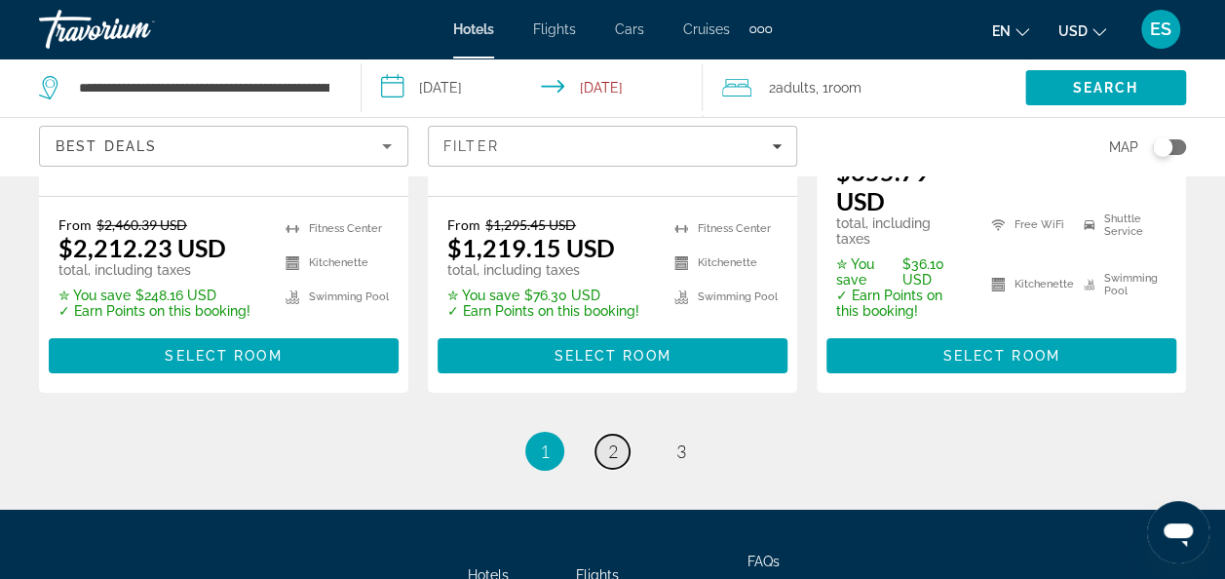
click at [595, 435] on link "page 2" at bounding box center [612, 452] width 34 height 34
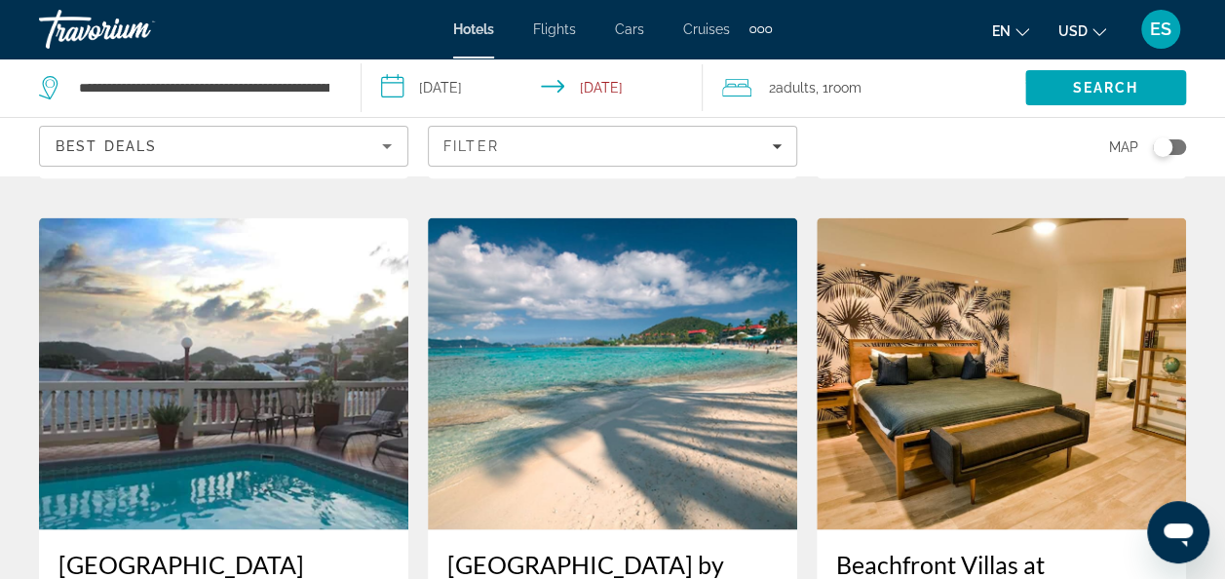
scroll to position [1560, 0]
